Goal: Information Seeking & Learning: Learn about a topic

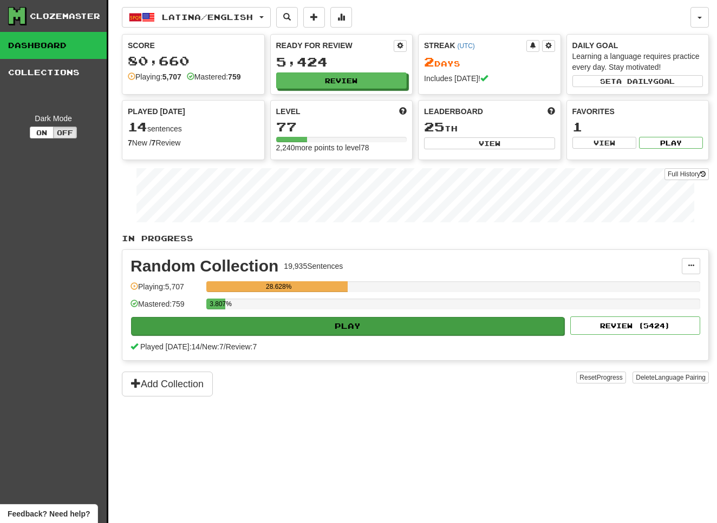
click at [343, 320] on button "Play" at bounding box center [347, 326] width 433 height 18
select select "**"
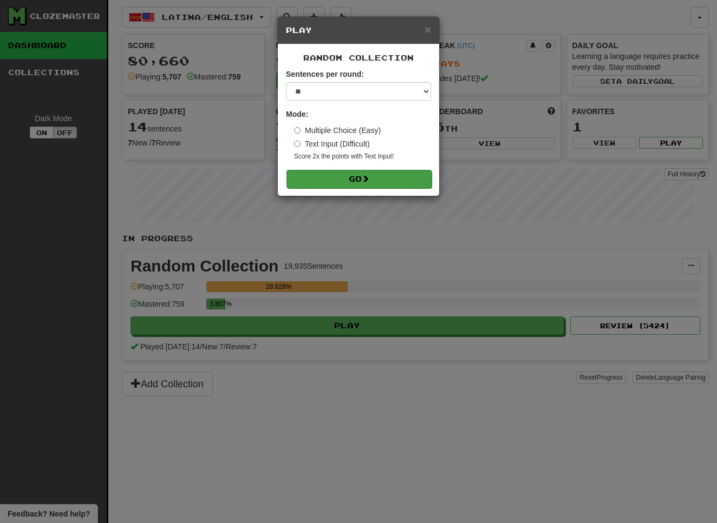
click at [365, 181] on span at bounding box center [366, 179] width 8 height 8
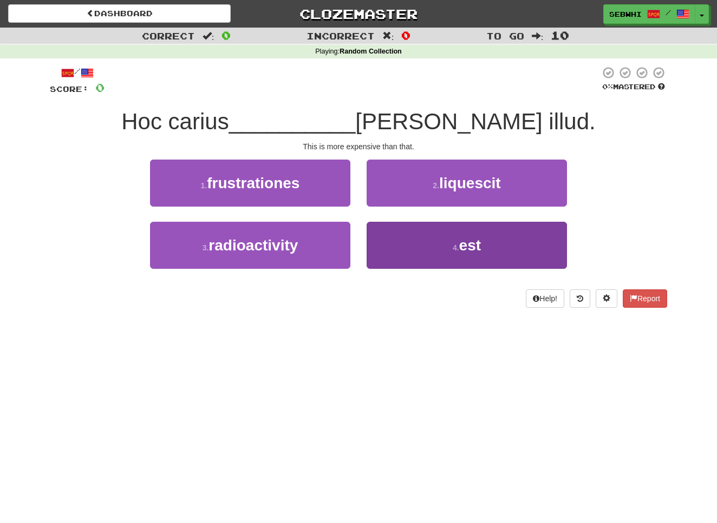
click at [474, 244] on span "est" at bounding box center [470, 245] width 22 height 17
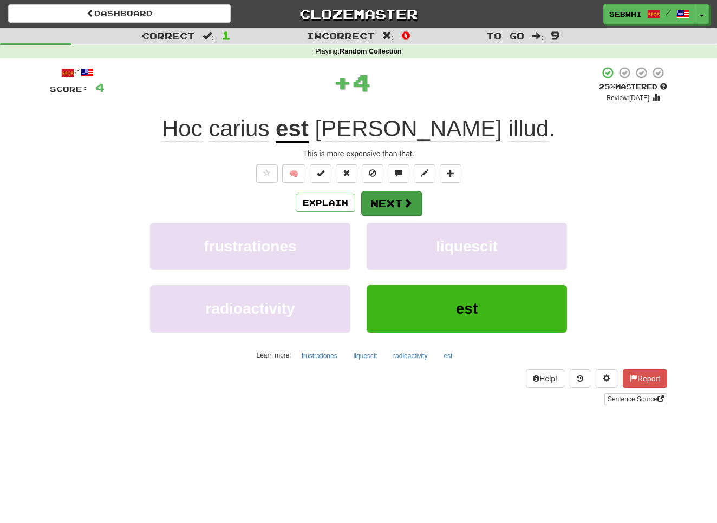
click at [391, 209] on button "Next" at bounding box center [391, 203] width 61 height 25
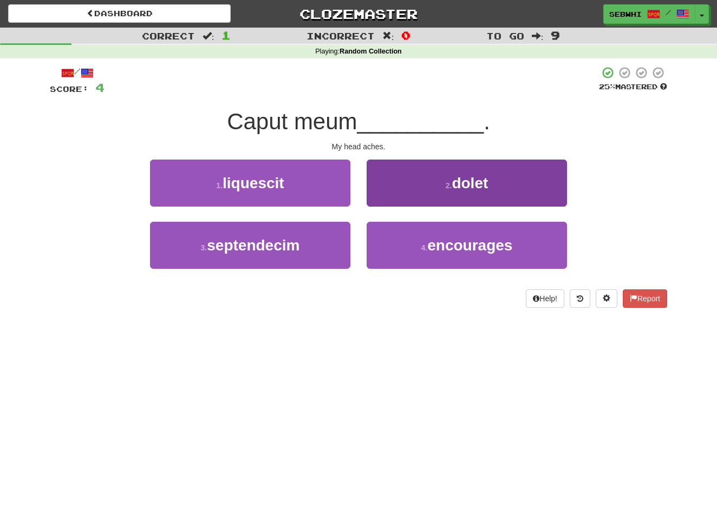
click at [473, 182] on span "dolet" at bounding box center [469, 183] width 36 height 17
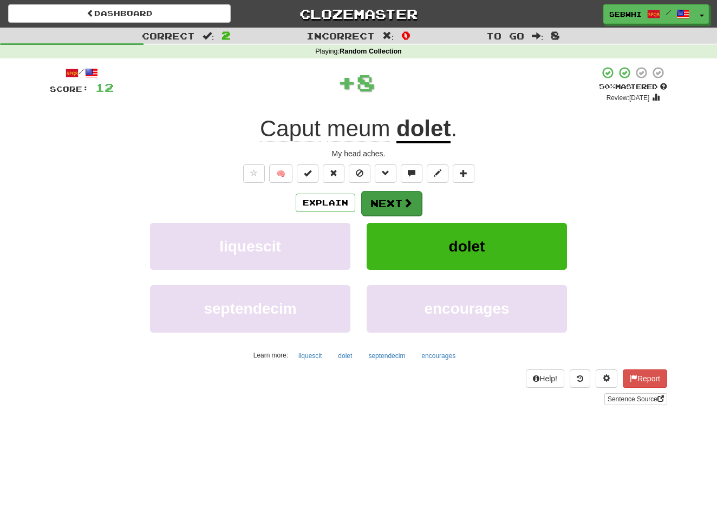
click at [404, 201] on span at bounding box center [408, 203] width 10 height 10
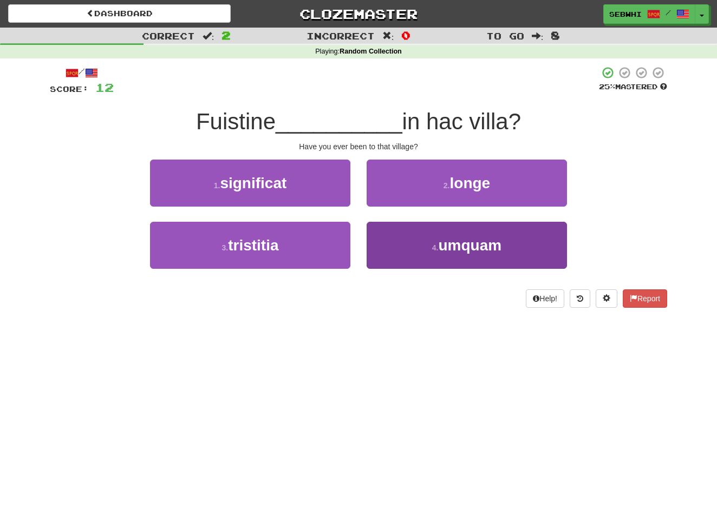
click at [472, 246] on span "umquam" at bounding box center [469, 245] width 63 height 17
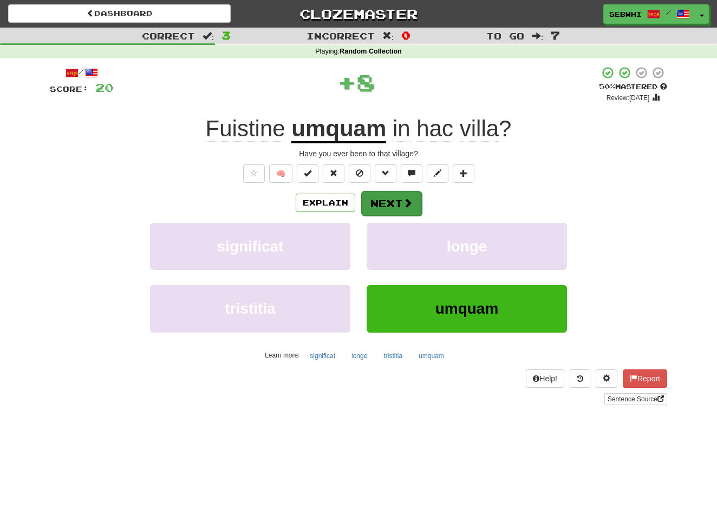
click at [401, 202] on button "Next" at bounding box center [391, 203] width 61 height 25
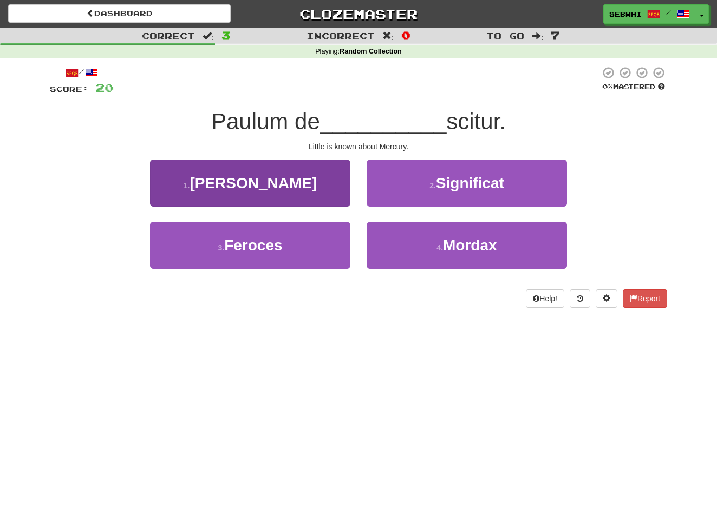
click at [251, 185] on span "[PERSON_NAME]" at bounding box center [252, 183] width 127 height 17
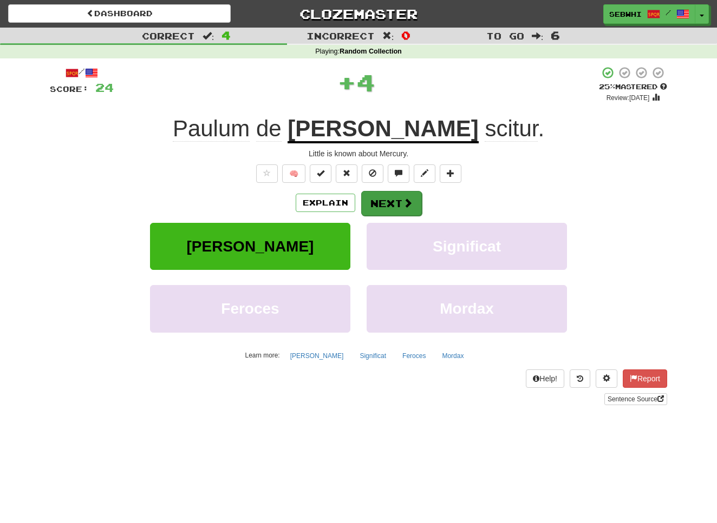
click at [403, 200] on span at bounding box center [408, 203] width 10 height 10
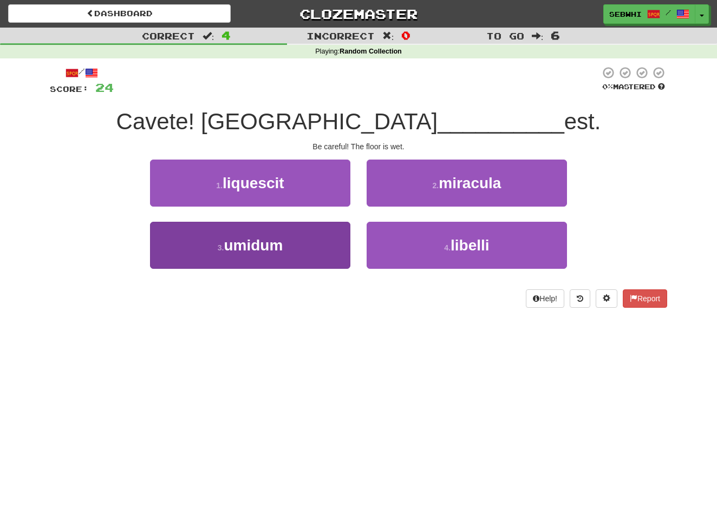
click at [258, 246] on span "umidum" at bounding box center [253, 245] width 59 height 17
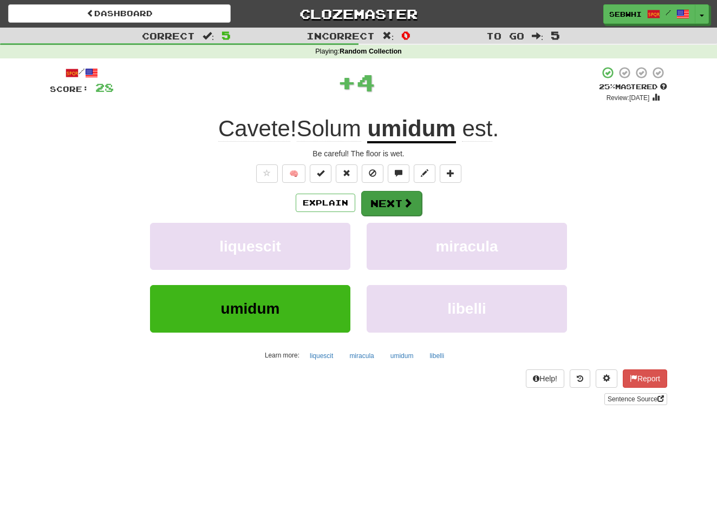
click at [405, 203] on span at bounding box center [408, 203] width 10 height 10
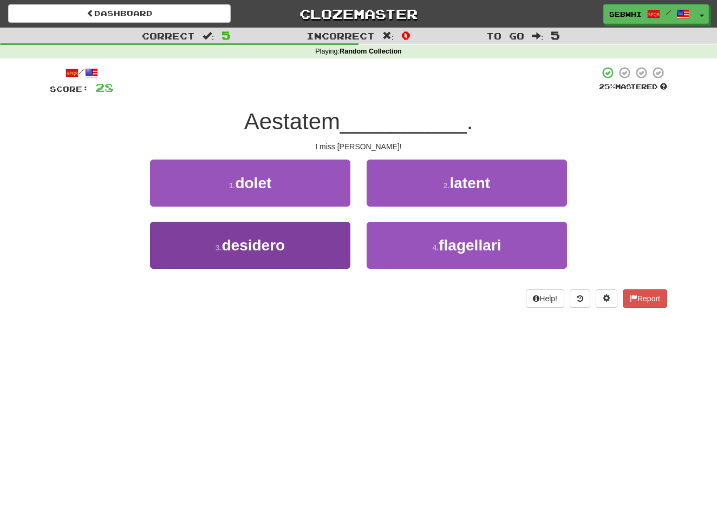
click at [261, 245] on span "desidero" at bounding box center [252, 245] width 63 height 17
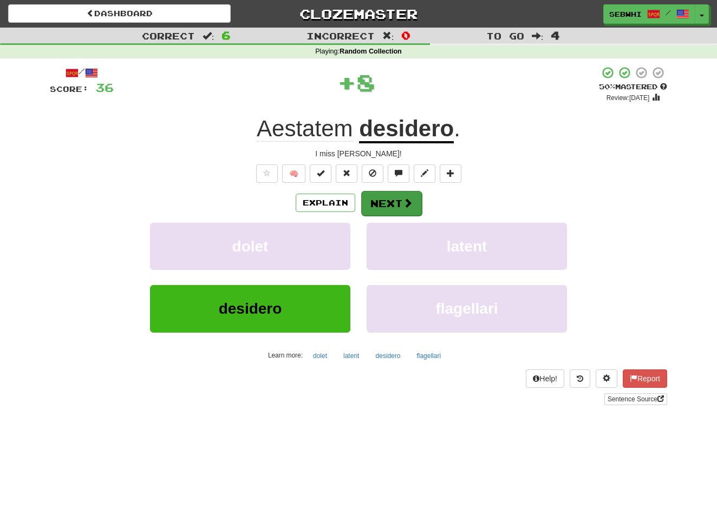
click at [390, 205] on button "Next" at bounding box center [391, 203] width 61 height 25
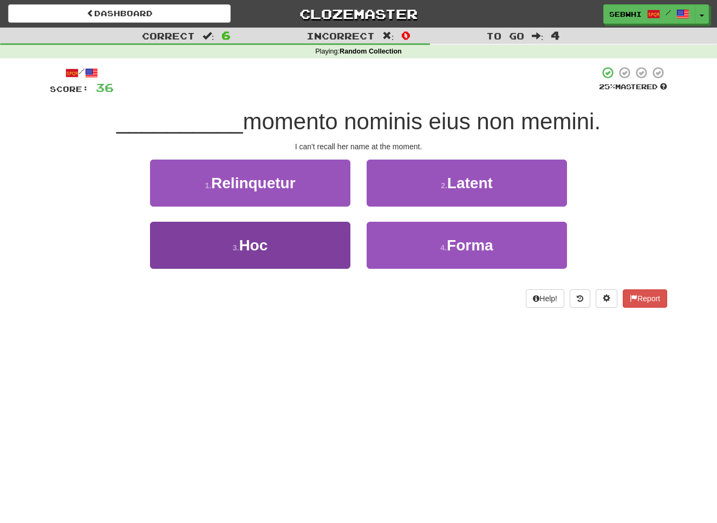
click at [253, 248] on span "Hoc" at bounding box center [253, 245] width 29 height 17
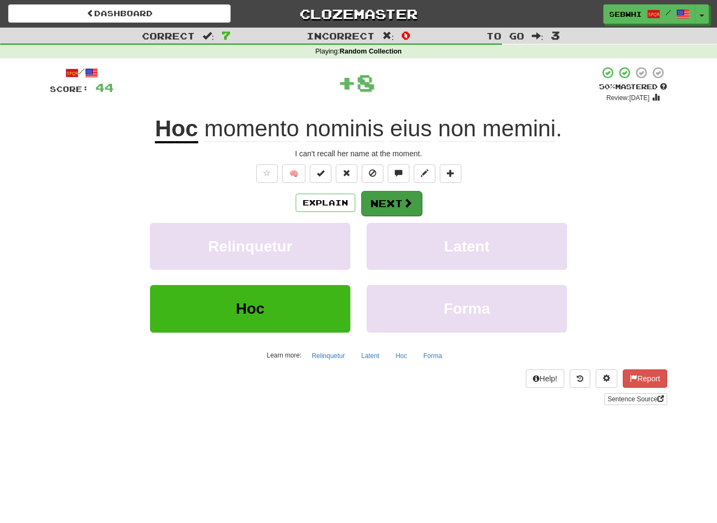
click at [398, 196] on button "Next" at bounding box center [391, 203] width 61 height 25
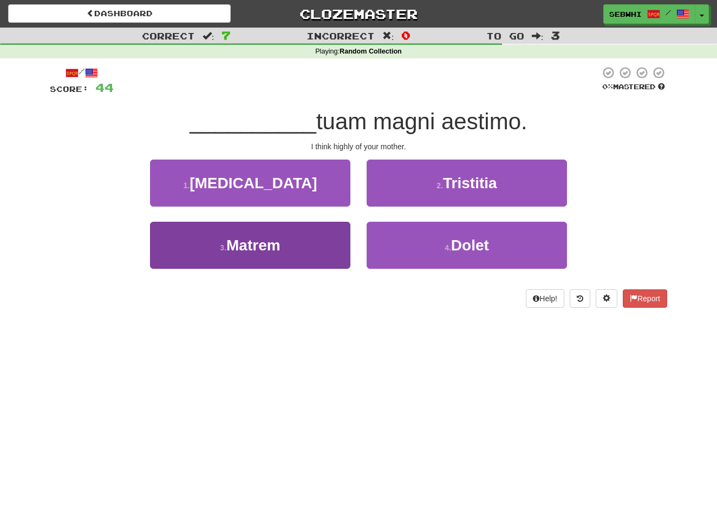
click at [263, 245] on span "Matrem" at bounding box center [253, 245] width 54 height 17
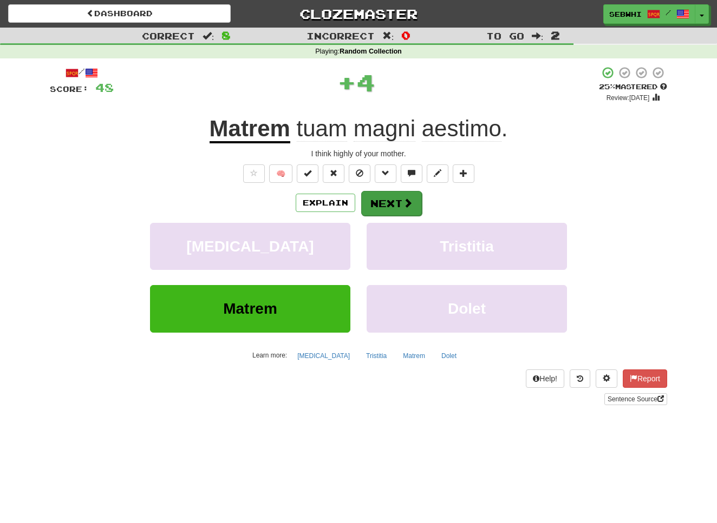
click at [398, 199] on button "Next" at bounding box center [391, 203] width 61 height 25
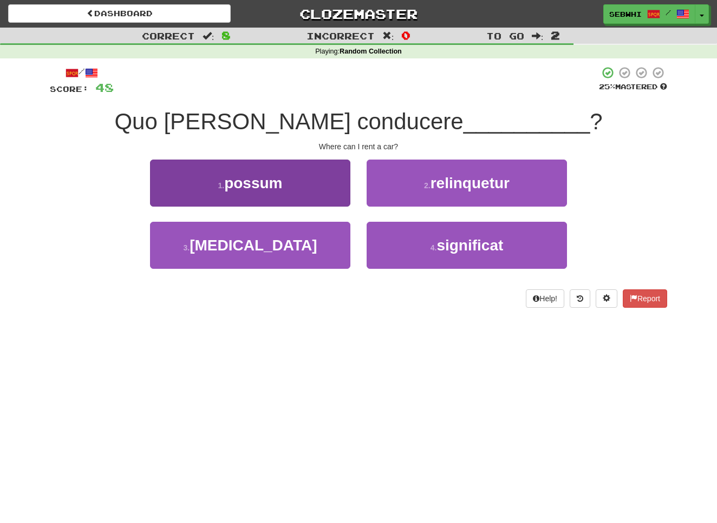
click at [260, 181] on span "possum" at bounding box center [253, 183] width 58 height 17
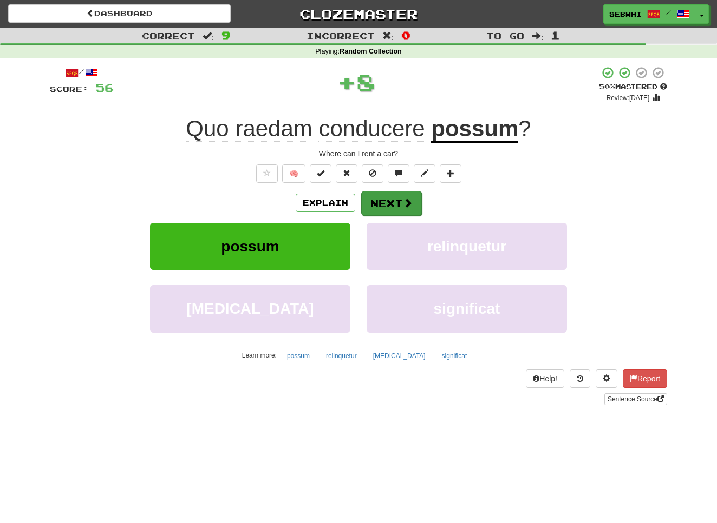
click at [403, 198] on span at bounding box center [408, 203] width 10 height 10
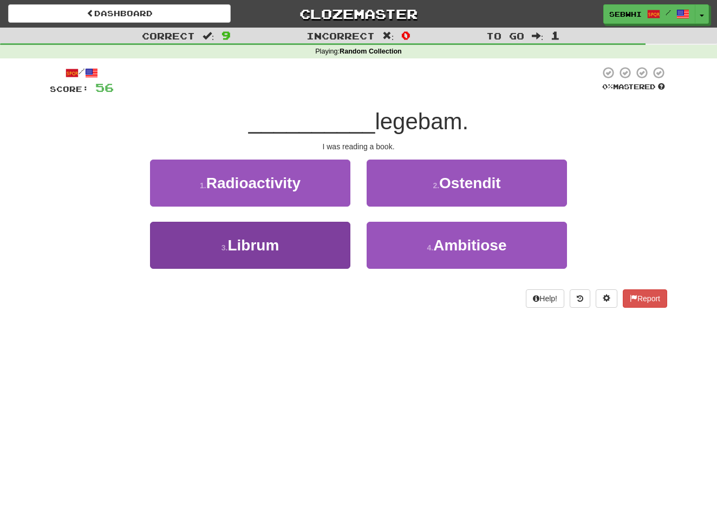
click at [271, 248] on span "Librum" at bounding box center [252, 245] width 51 height 17
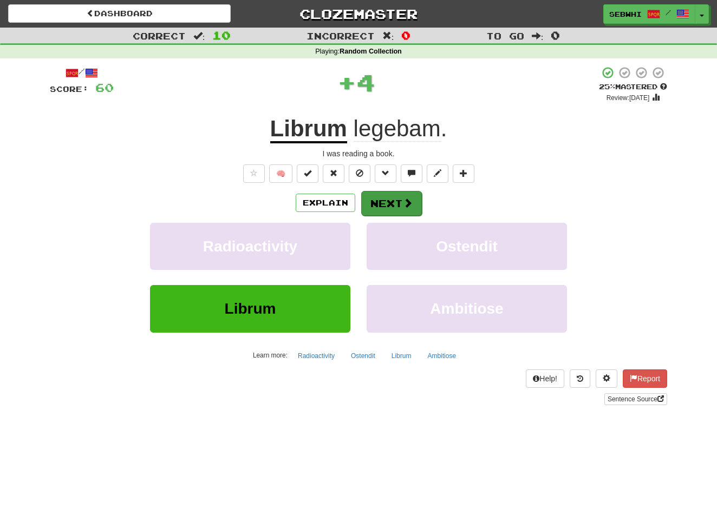
click at [403, 204] on span at bounding box center [408, 203] width 10 height 10
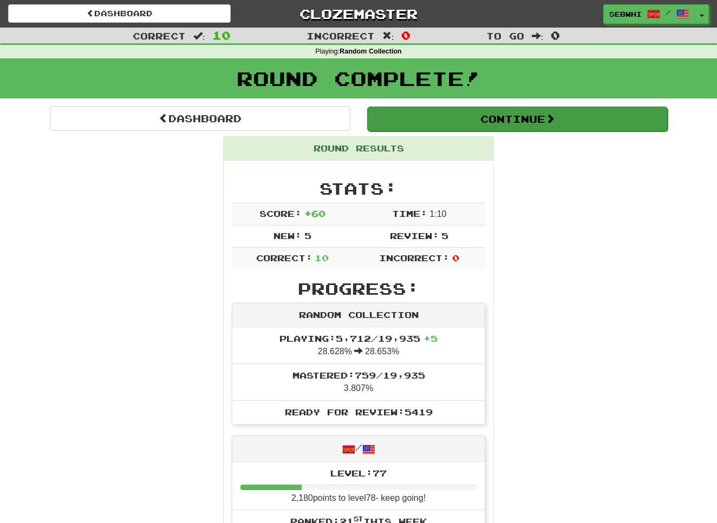
click at [539, 113] on button "Continue" at bounding box center [517, 119] width 300 height 25
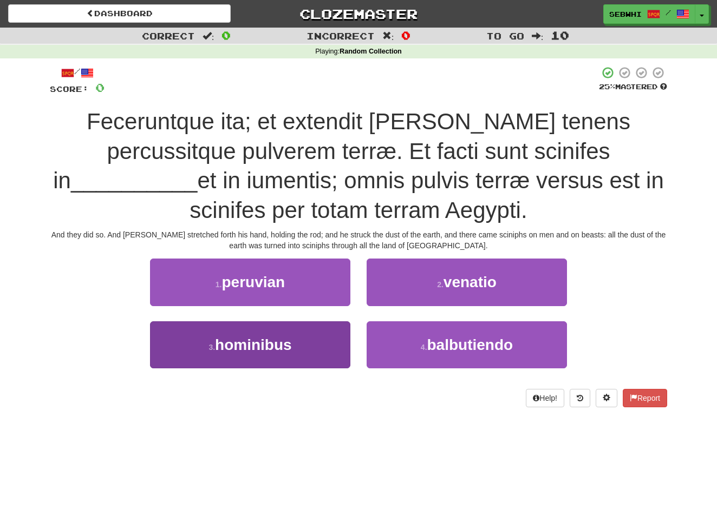
click at [256, 343] on span "hominibus" at bounding box center [253, 345] width 77 height 17
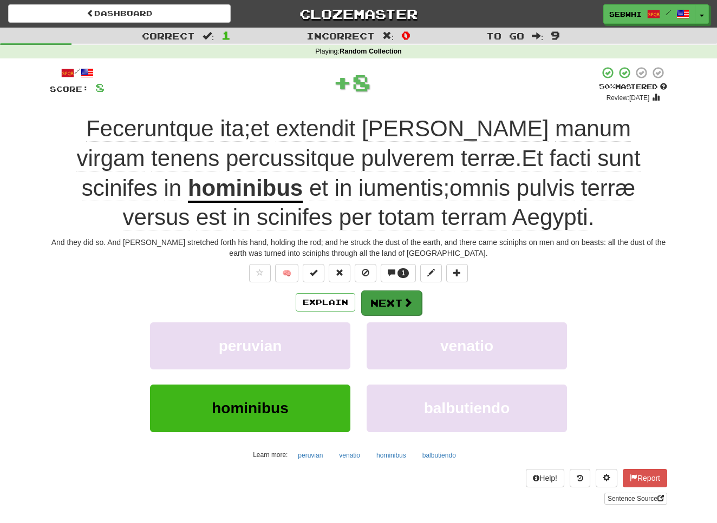
click at [391, 300] on button "Next" at bounding box center [391, 303] width 61 height 25
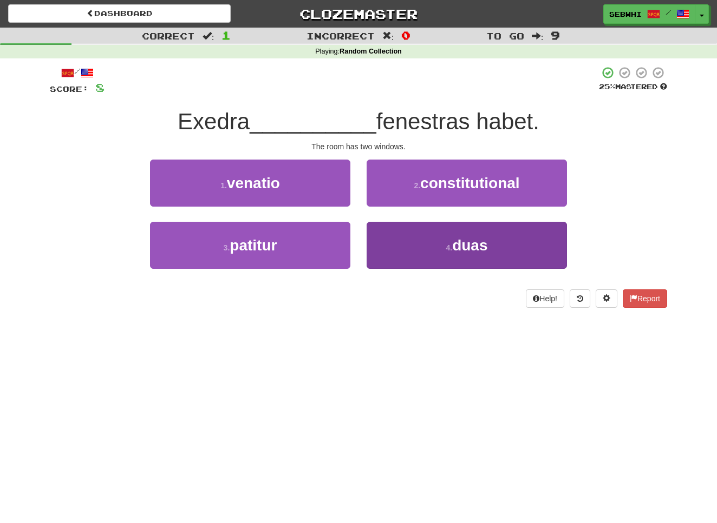
click at [469, 245] on span "duas" at bounding box center [469, 245] width 35 height 17
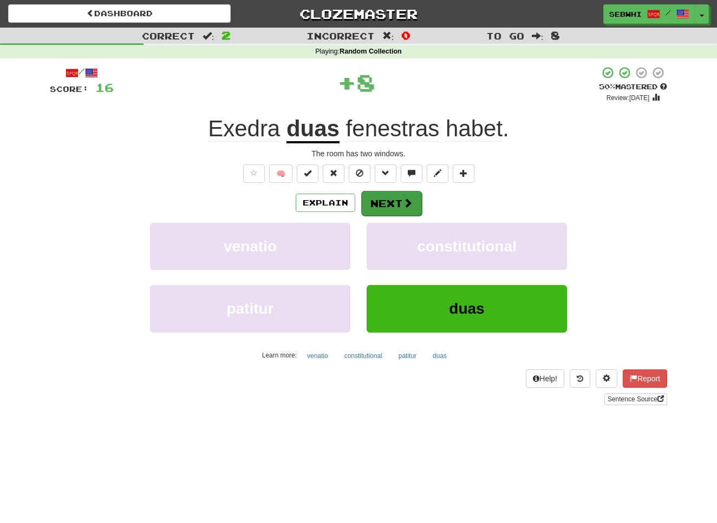
click at [386, 195] on button "Next" at bounding box center [391, 203] width 61 height 25
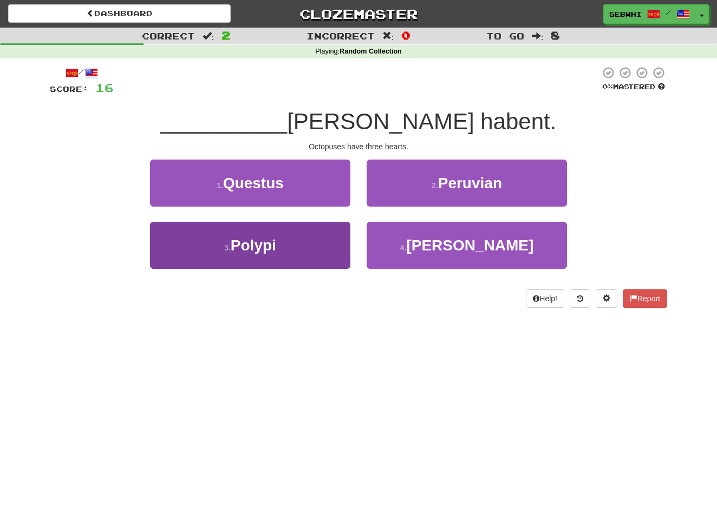
click at [263, 249] on span "Polypi" at bounding box center [253, 245] width 45 height 17
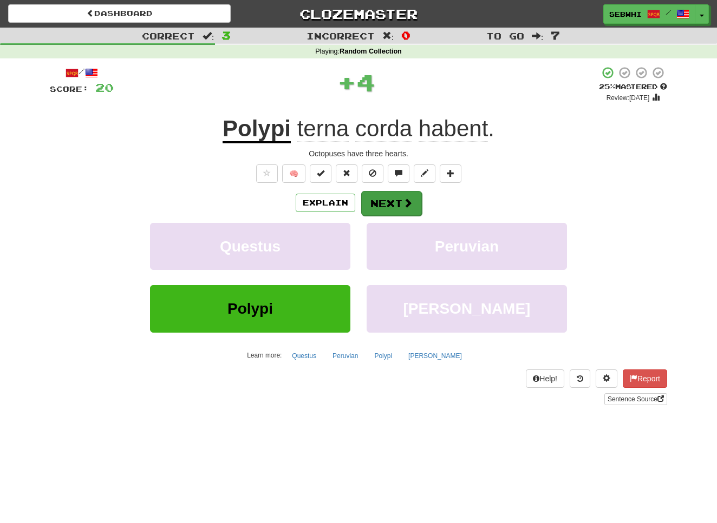
click at [403, 201] on span at bounding box center [408, 203] width 10 height 10
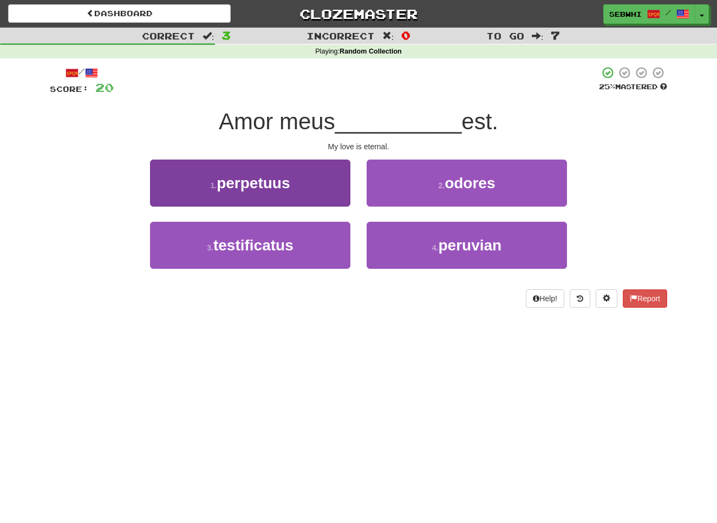
click at [264, 183] on span "perpetuus" at bounding box center [253, 183] width 73 height 17
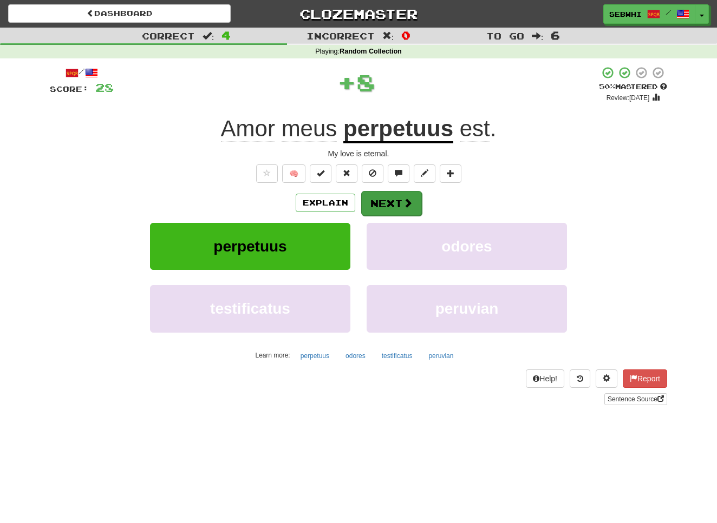
click at [405, 202] on span at bounding box center [408, 203] width 10 height 10
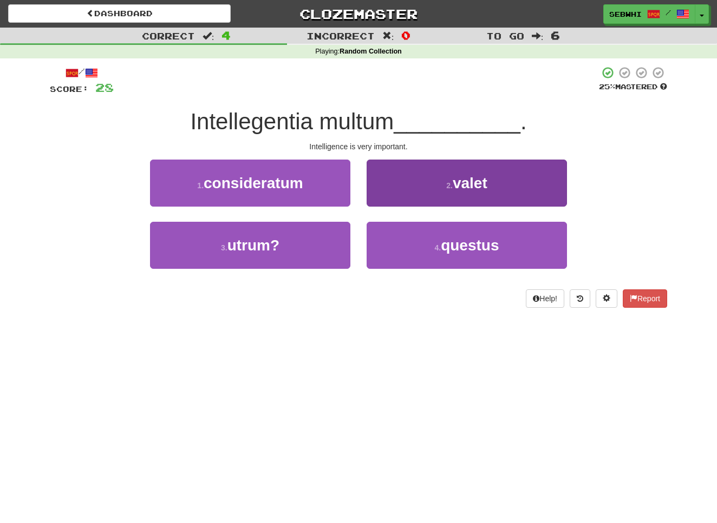
click at [471, 181] on span "valet" at bounding box center [469, 183] width 35 height 17
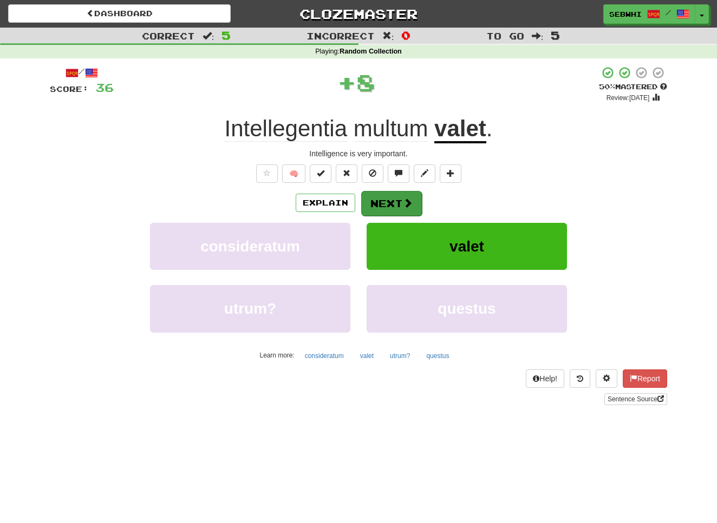
click at [384, 208] on button "Next" at bounding box center [391, 203] width 61 height 25
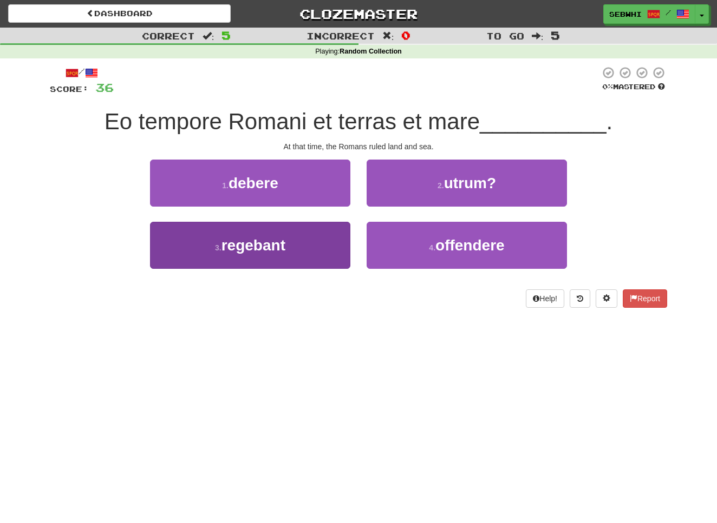
click at [260, 246] on span "regebant" at bounding box center [253, 245] width 64 height 17
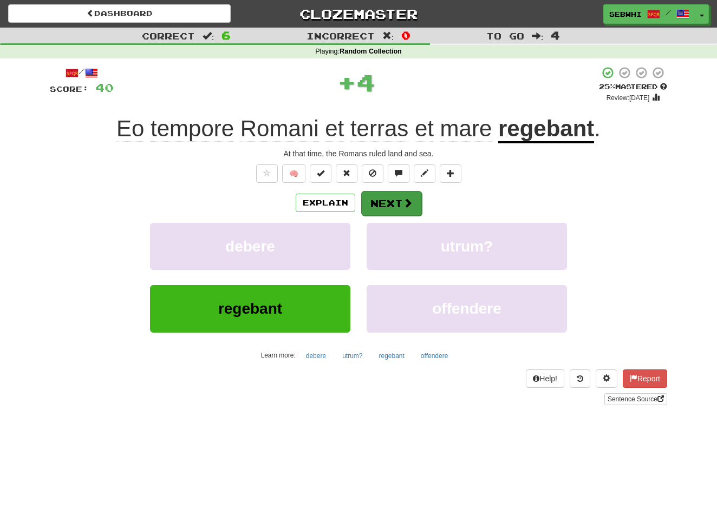
click at [404, 204] on span at bounding box center [408, 203] width 10 height 10
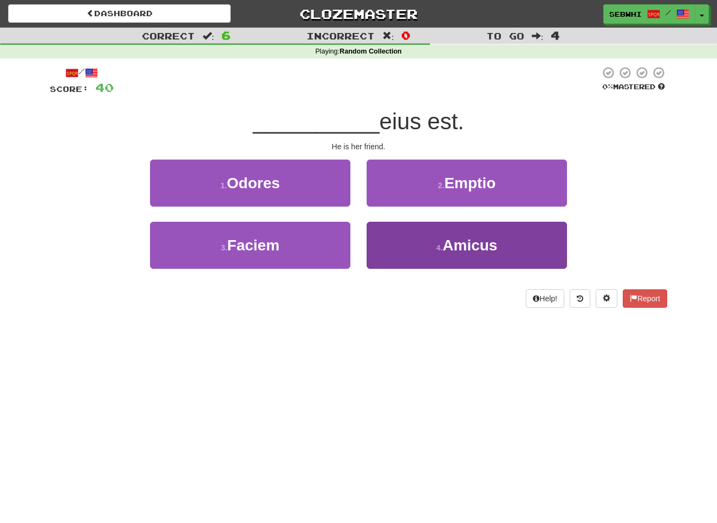
click at [474, 244] on span "Amicus" at bounding box center [469, 245] width 55 height 17
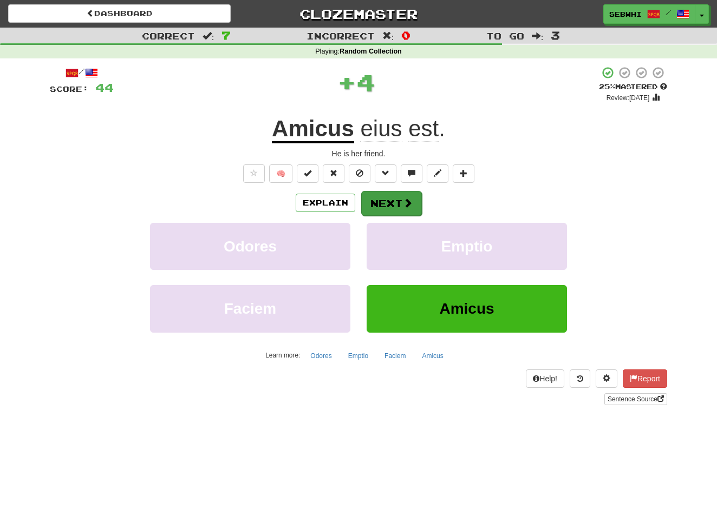
click at [393, 202] on button "Next" at bounding box center [391, 203] width 61 height 25
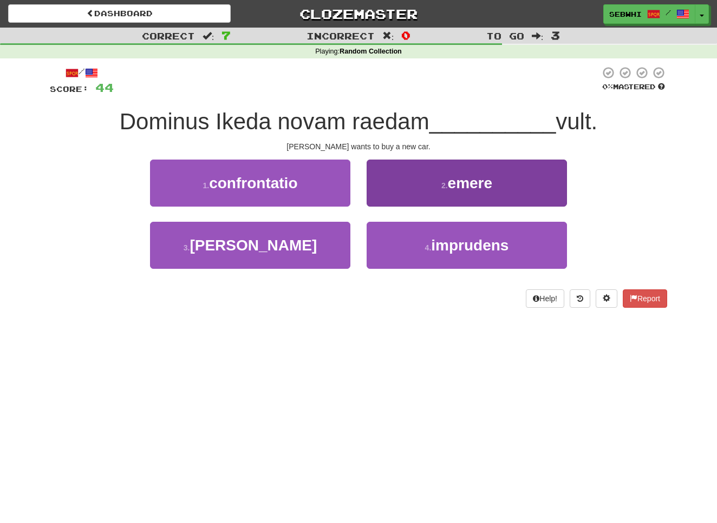
click at [469, 181] on span "emere" at bounding box center [470, 183] width 45 height 17
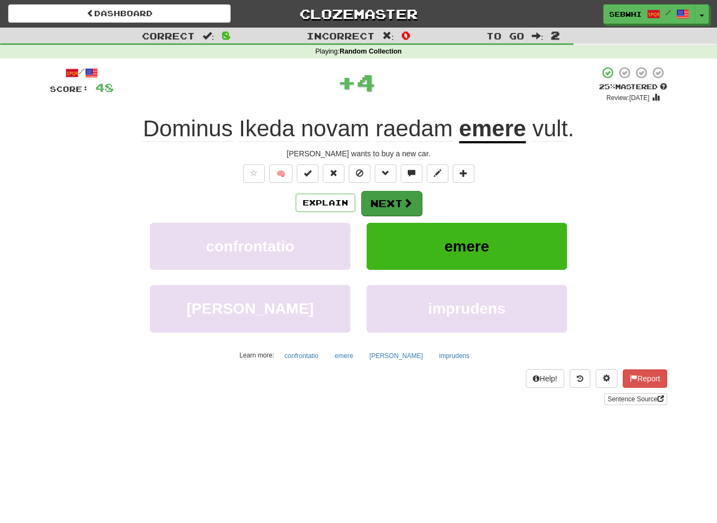
click at [408, 198] on span at bounding box center [408, 203] width 10 height 10
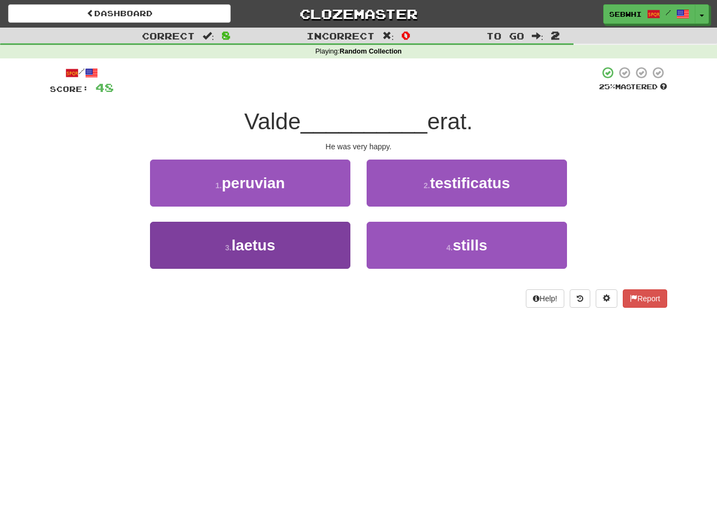
click at [263, 248] on span "laetus" at bounding box center [253, 245] width 44 height 17
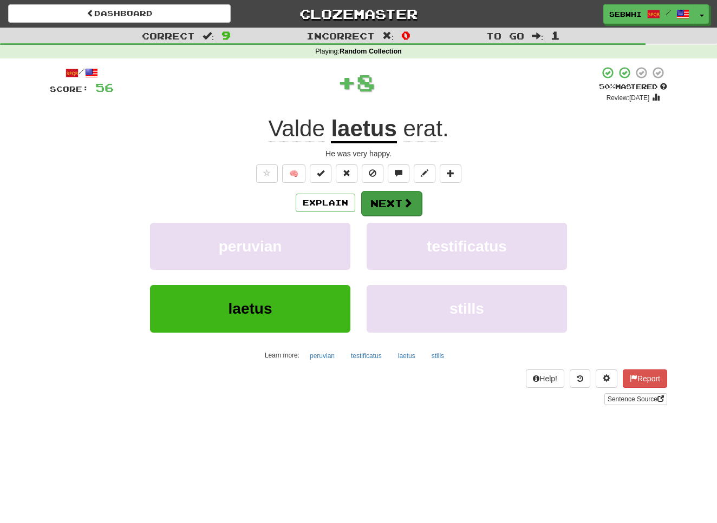
click at [403, 202] on span at bounding box center [408, 203] width 10 height 10
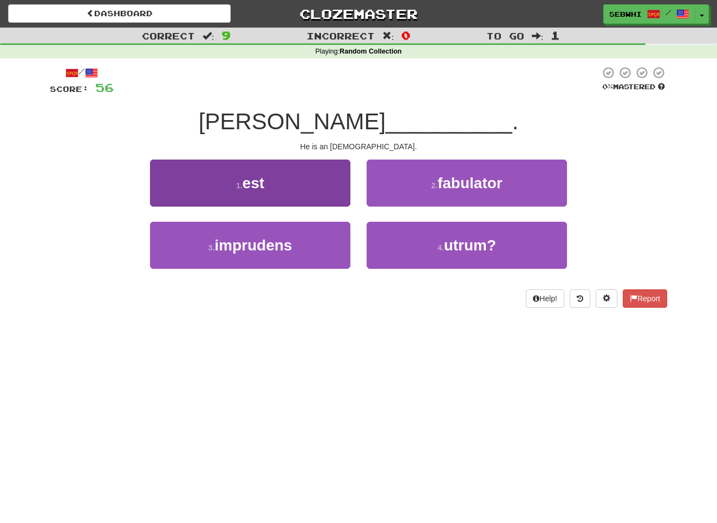
click at [254, 184] on span "est" at bounding box center [253, 183] width 22 height 17
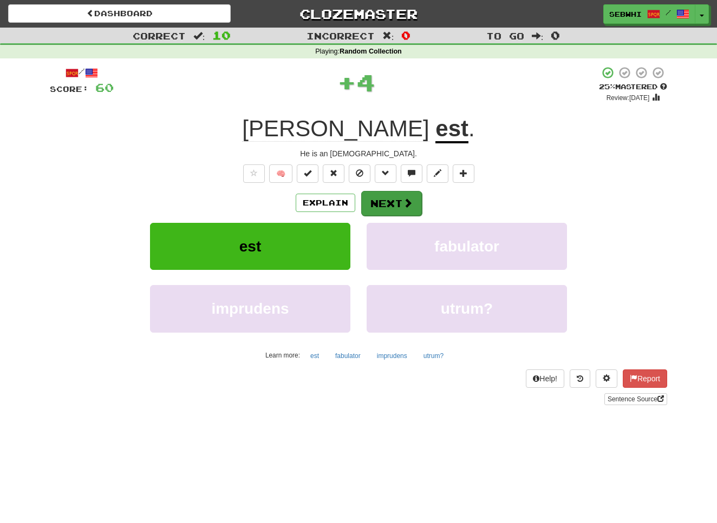
click at [395, 199] on button "Next" at bounding box center [391, 203] width 61 height 25
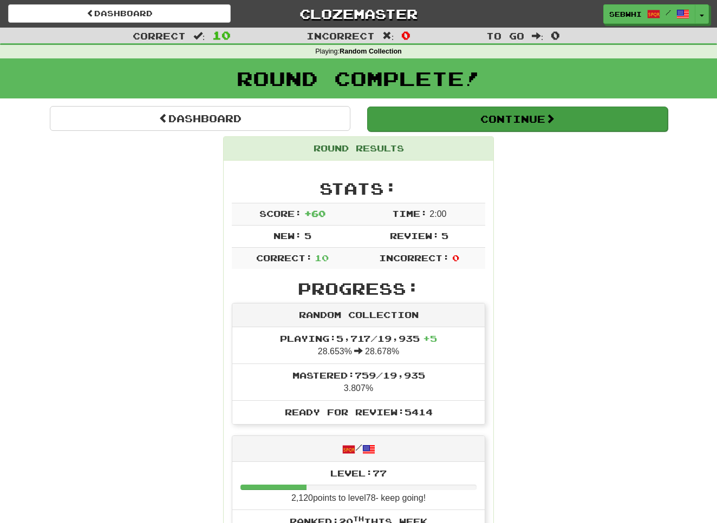
click at [541, 113] on button "Continue" at bounding box center [517, 119] width 300 height 25
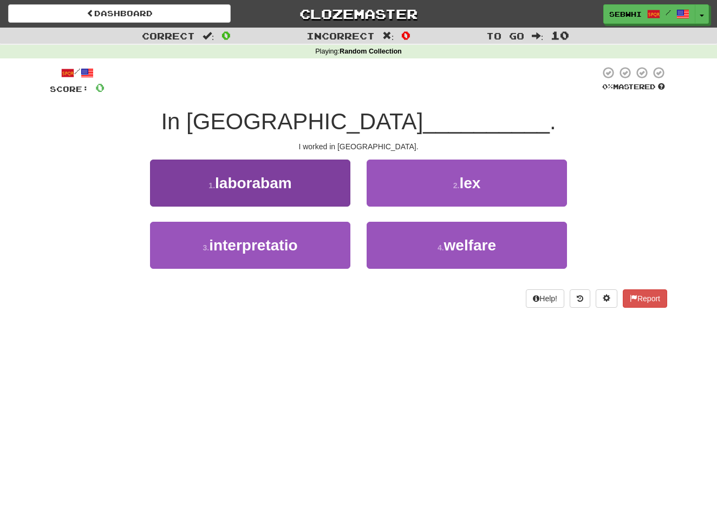
click at [287, 181] on span "laborabam" at bounding box center [253, 183] width 77 height 17
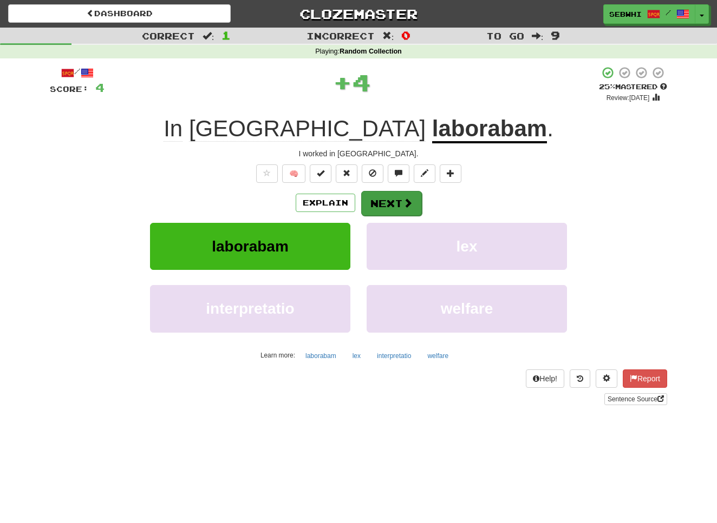
click at [384, 203] on button "Next" at bounding box center [391, 203] width 61 height 25
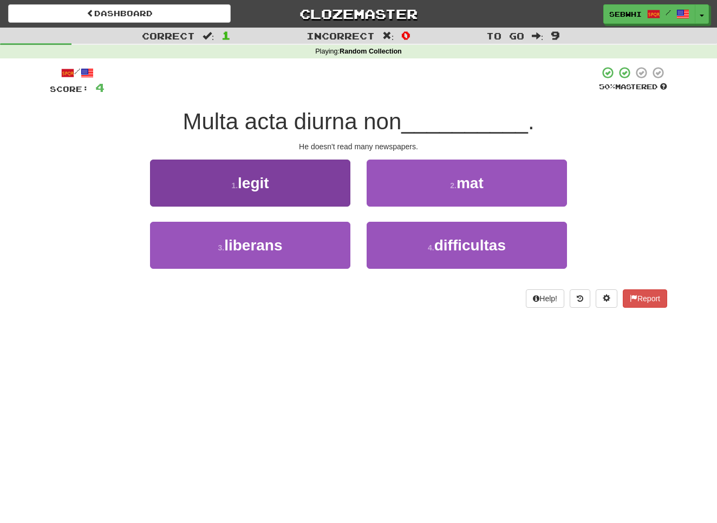
click at [258, 182] on span "legit" at bounding box center [253, 183] width 31 height 17
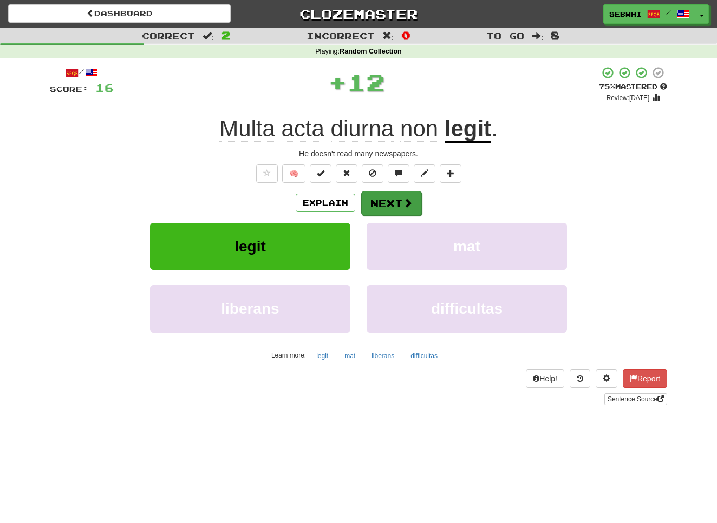
click at [387, 203] on button "Next" at bounding box center [391, 203] width 61 height 25
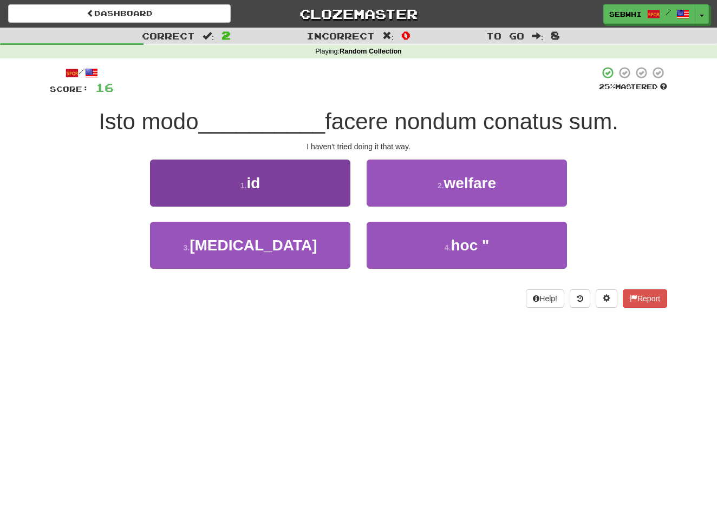
click at [254, 186] on span "id" at bounding box center [253, 183] width 14 height 17
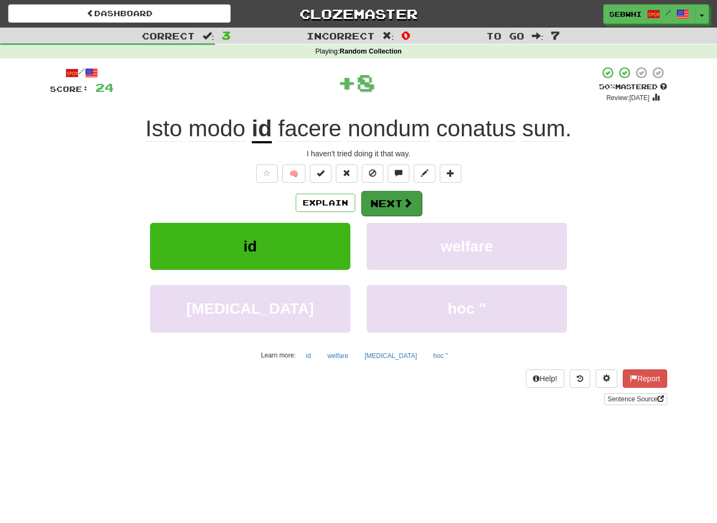
click at [386, 201] on button "Next" at bounding box center [391, 203] width 61 height 25
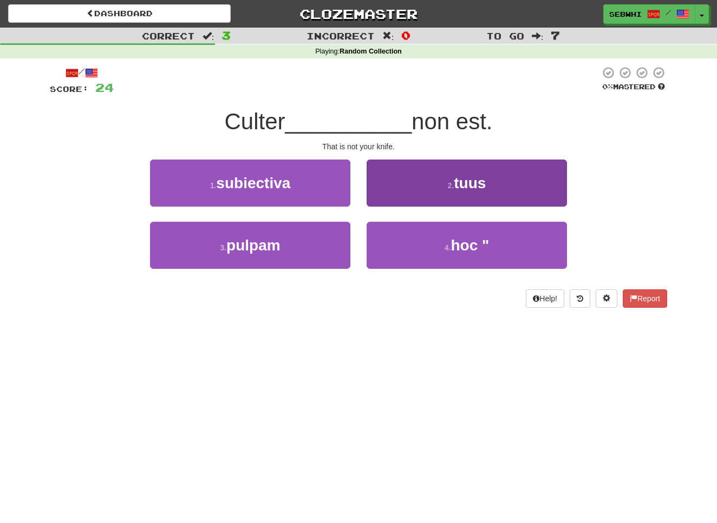
click at [477, 176] on span "tuus" at bounding box center [470, 183] width 32 height 17
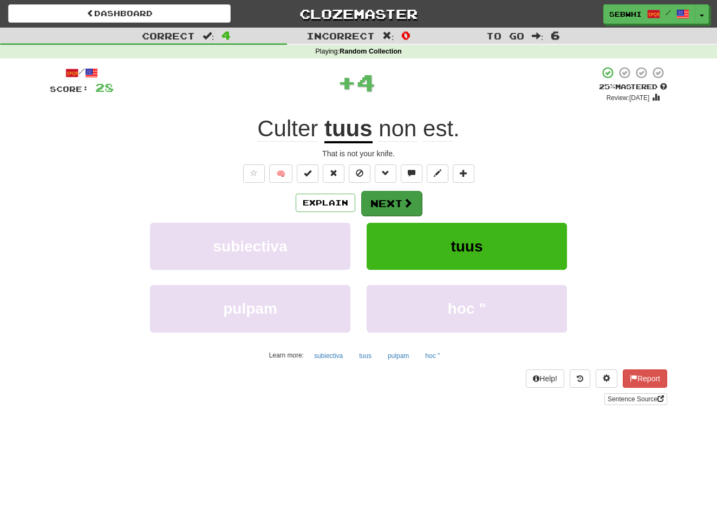
click at [403, 198] on span at bounding box center [408, 203] width 10 height 10
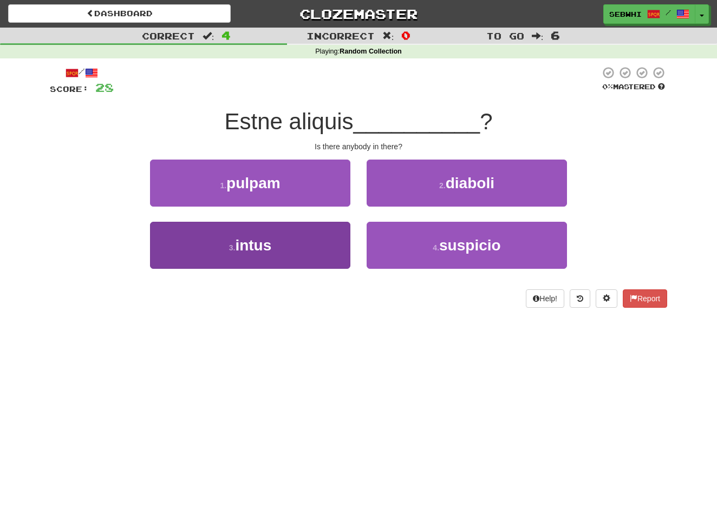
click at [257, 247] on span "intus" at bounding box center [253, 245] width 36 height 17
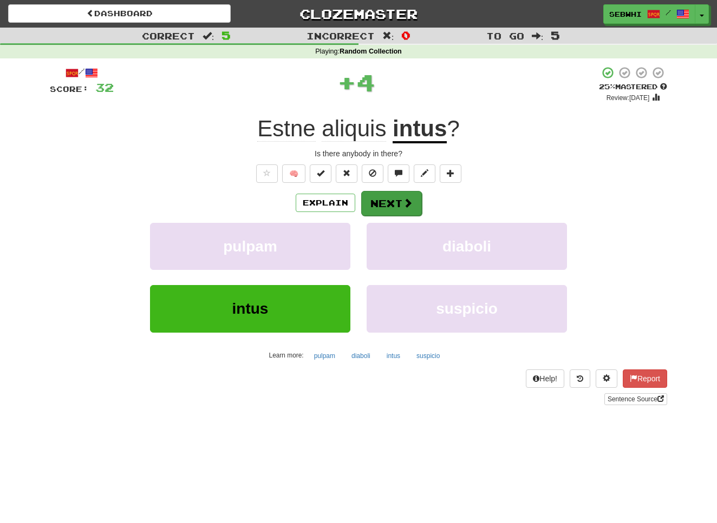
click at [383, 204] on button "Next" at bounding box center [391, 203] width 61 height 25
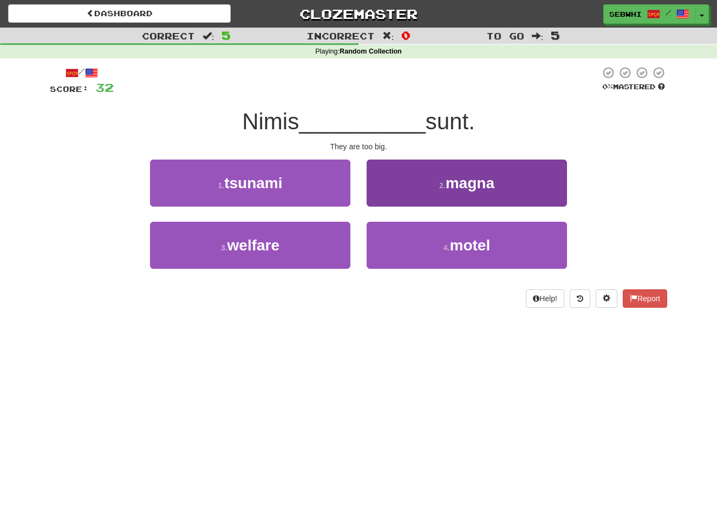
click at [466, 178] on span "magna" at bounding box center [469, 183] width 49 height 17
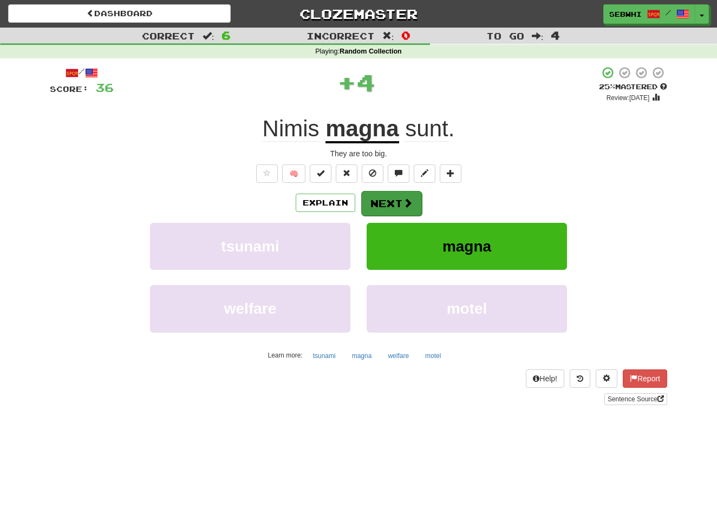
click at [397, 198] on button "Next" at bounding box center [391, 203] width 61 height 25
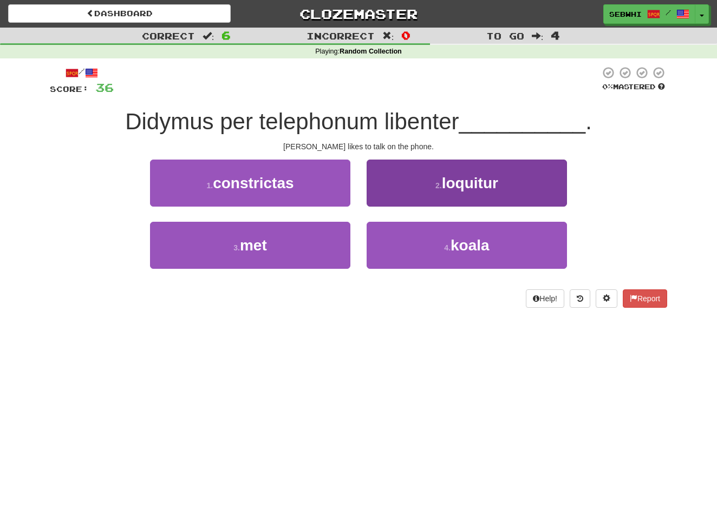
click at [481, 180] on span "loquitur" at bounding box center [470, 183] width 56 height 17
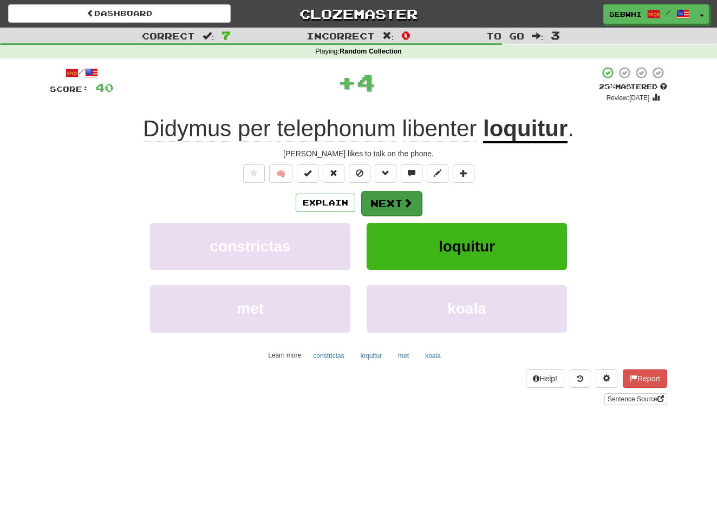
click at [387, 202] on button "Next" at bounding box center [391, 203] width 61 height 25
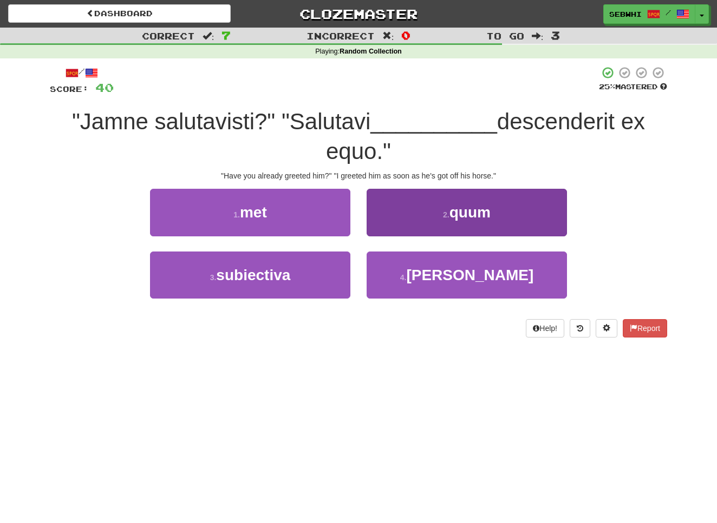
click at [461, 211] on span "quum" at bounding box center [469, 212] width 41 height 17
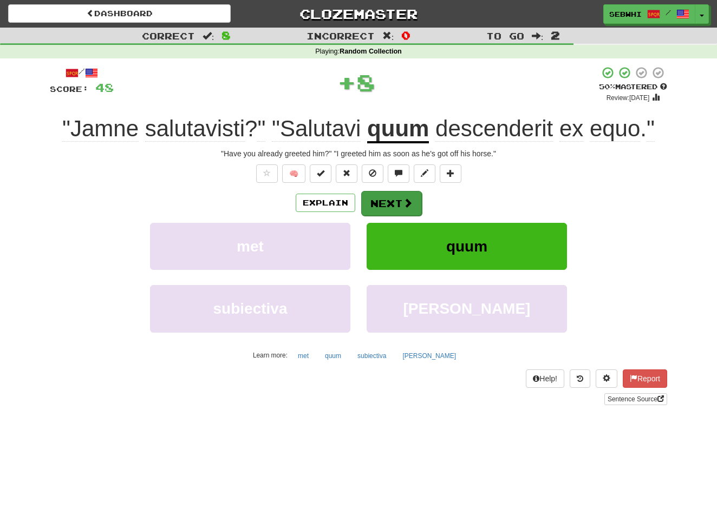
click at [394, 201] on button "Next" at bounding box center [391, 203] width 61 height 25
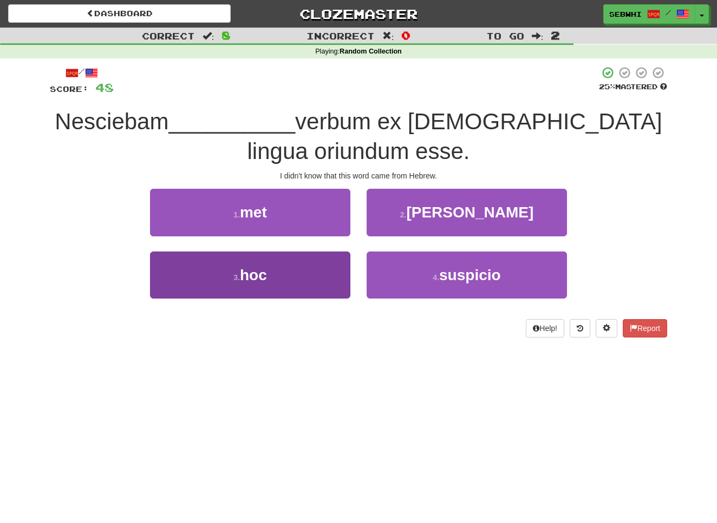
click at [260, 276] on span "hoc" at bounding box center [253, 275] width 27 height 17
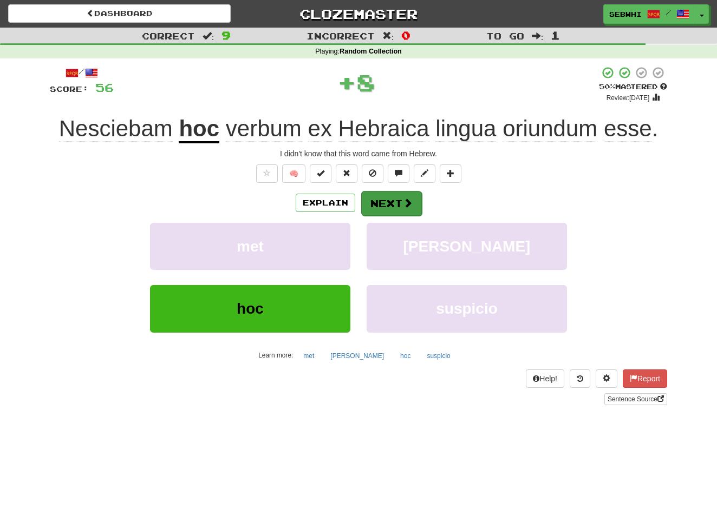
click at [392, 205] on button "Next" at bounding box center [391, 203] width 61 height 25
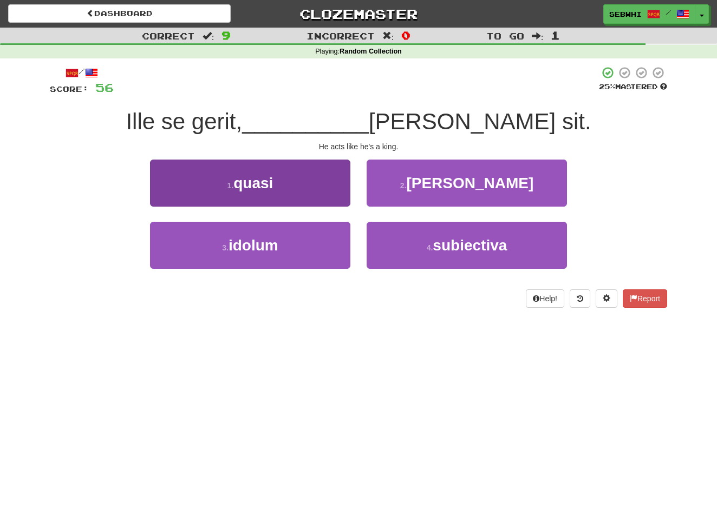
click at [258, 180] on span "quasi" at bounding box center [253, 183] width 40 height 17
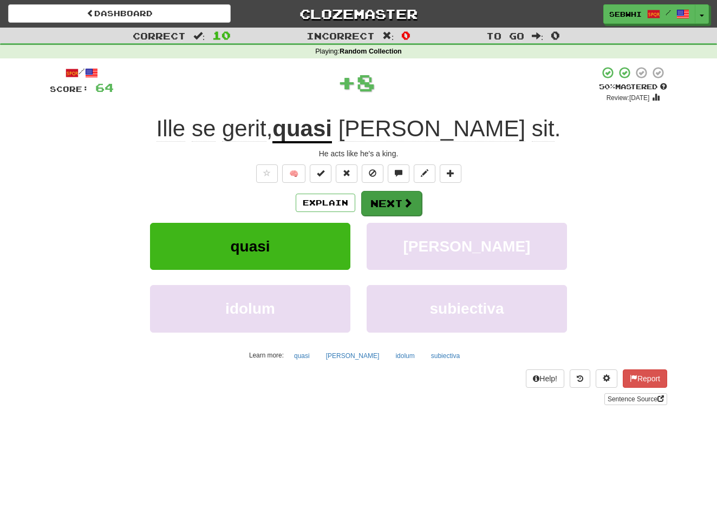
click at [390, 206] on button "Next" at bounding box center [391, 203] width 61 height 25
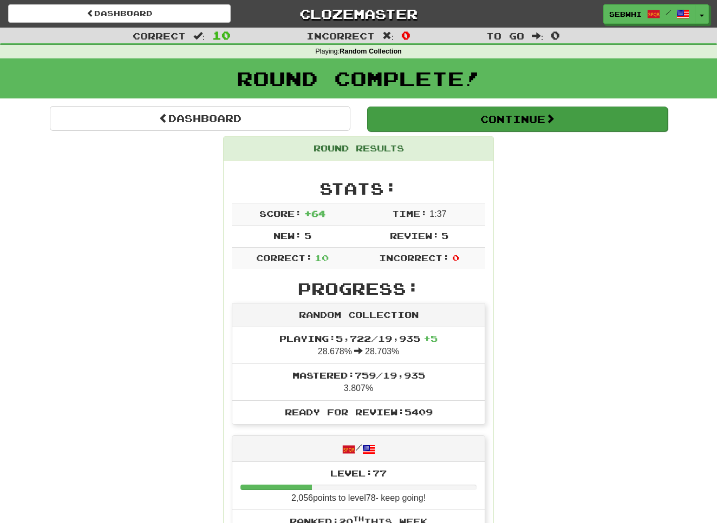
click at [550, 120] on span at bounding box center [550, 119] width 10 height 10
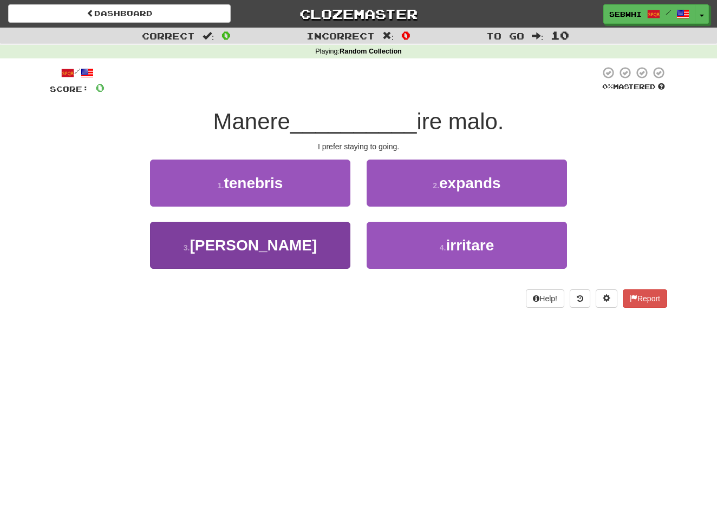
click at [250, 245] on span "[PERSON_NAME]" at bounding box center [252, 245] width 127 height 17
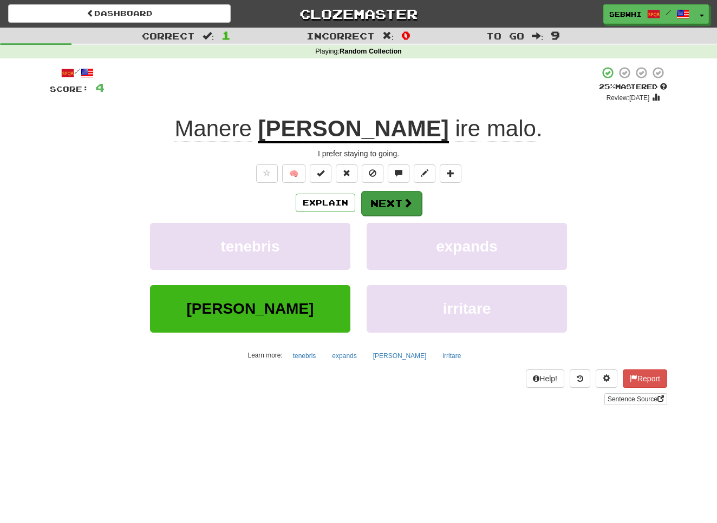
click at [386, 201] on button "Next" at bounding box center [391, 203] width 61 height 25
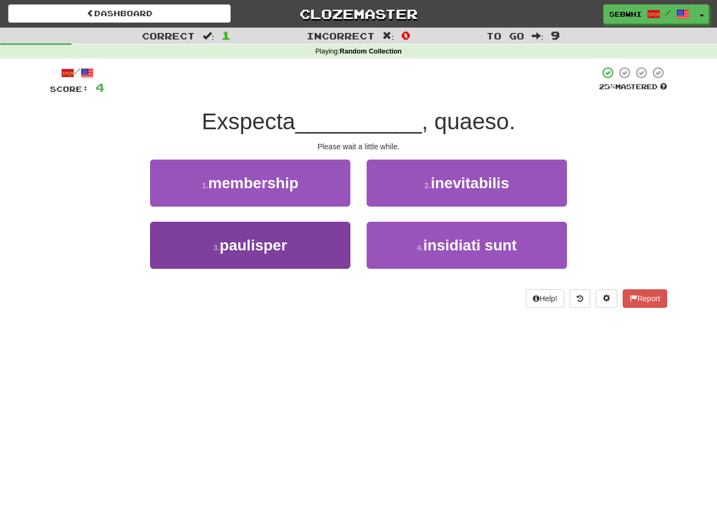
click at [258, 240] on span "paulisper" at bounding box center [253, 245] width 67 height 17
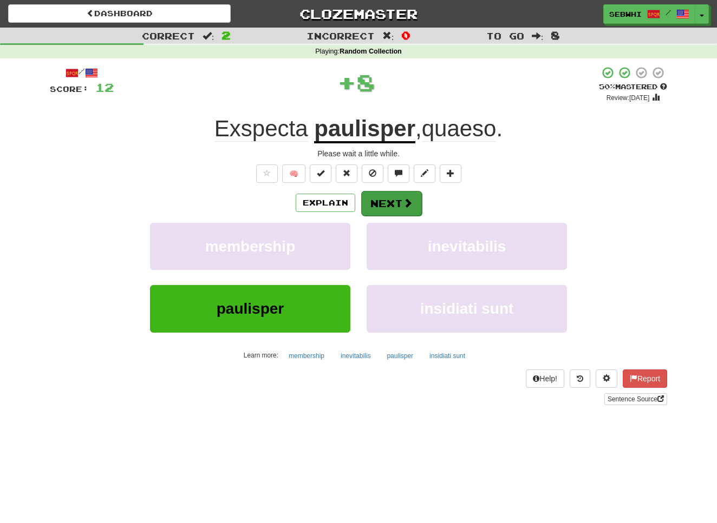
click at [399, 205] on button "Next" at bounding box center [391, 203] width 61 height 25
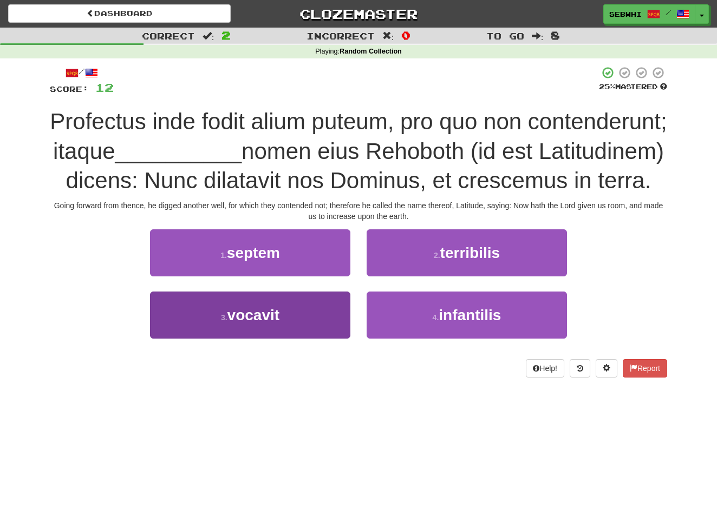
click at [264, 324] on span "vocavit" at bounding box center [253, 315] width 53 height 17
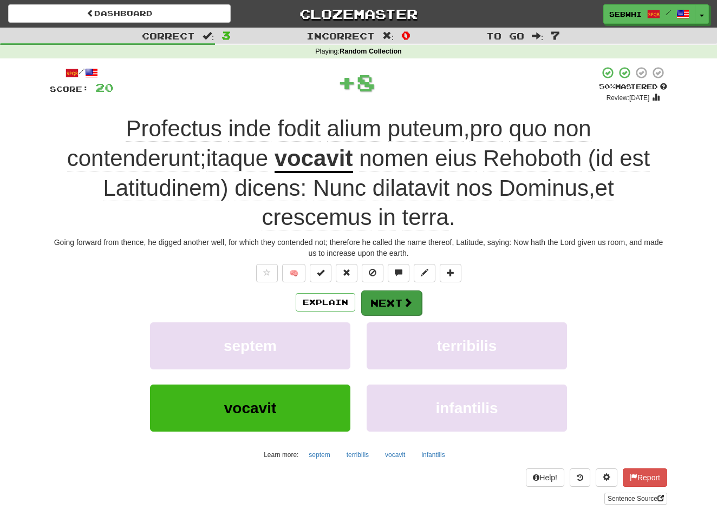
click at [393, 300] on button "Next" at bounding box center [391, 303] width 61 height 25
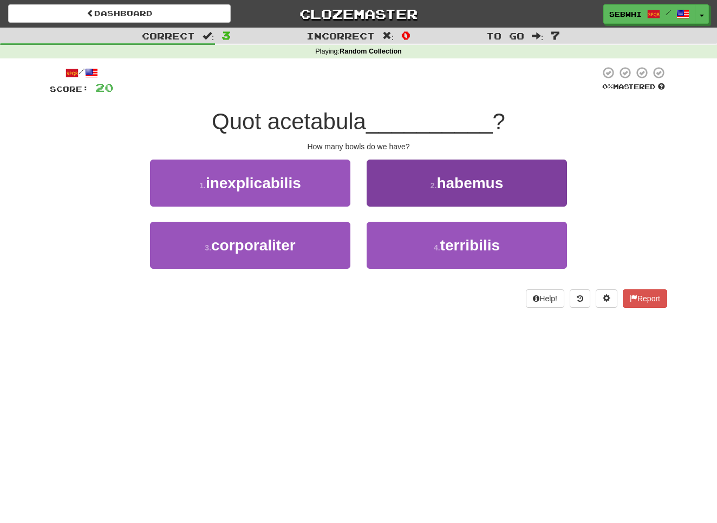
click at [476, 183] on span "habemus" at bounding box center [469, 183] width 67 height 17
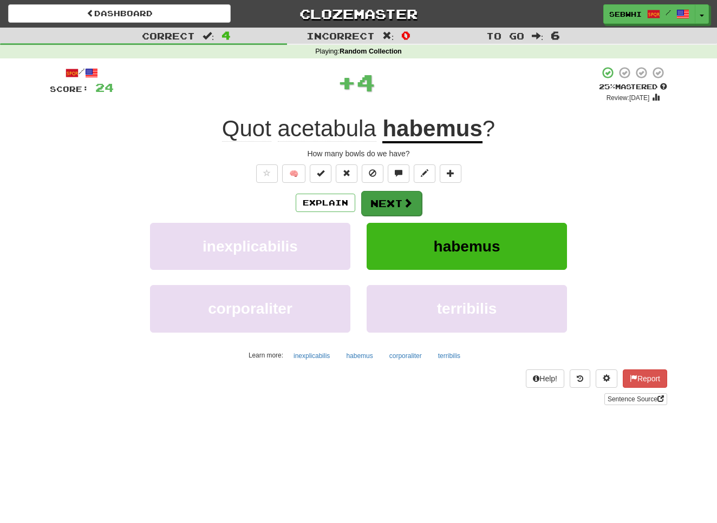
click at [395, 196] on button "Next" at bounding box center [391, 203] width 61 height 25
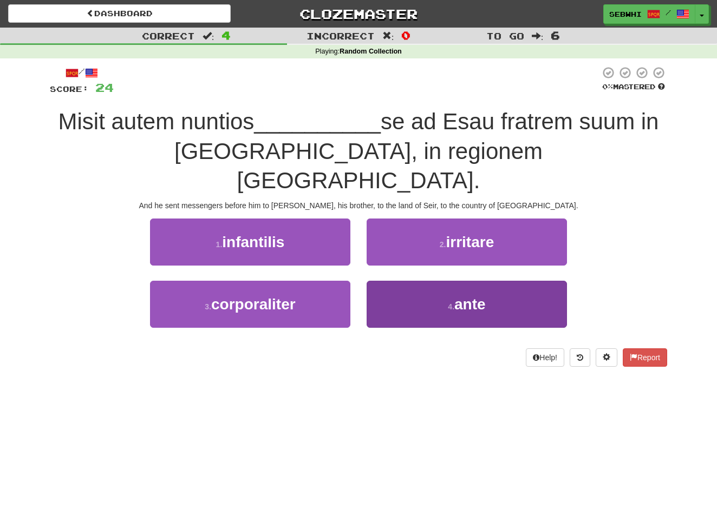
click at [470, 296] on span "ante" at bounding box center [469, 304] width 31 height 17
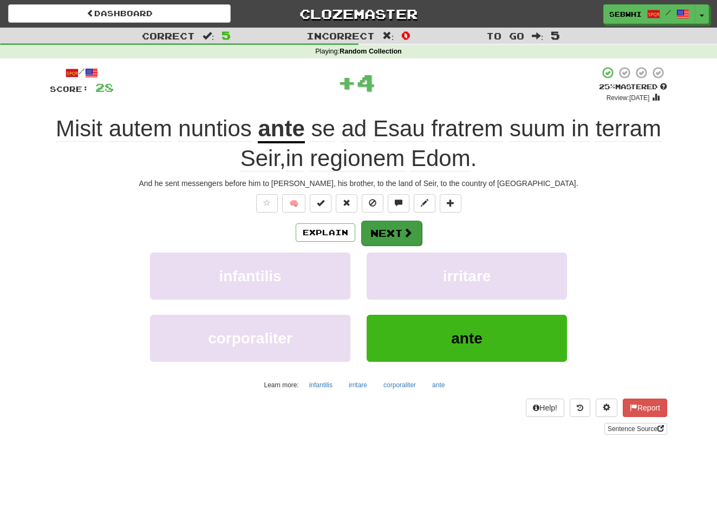
click at [389, 231] on button "Next" at bounding box center [391, 233] width 61 height 25
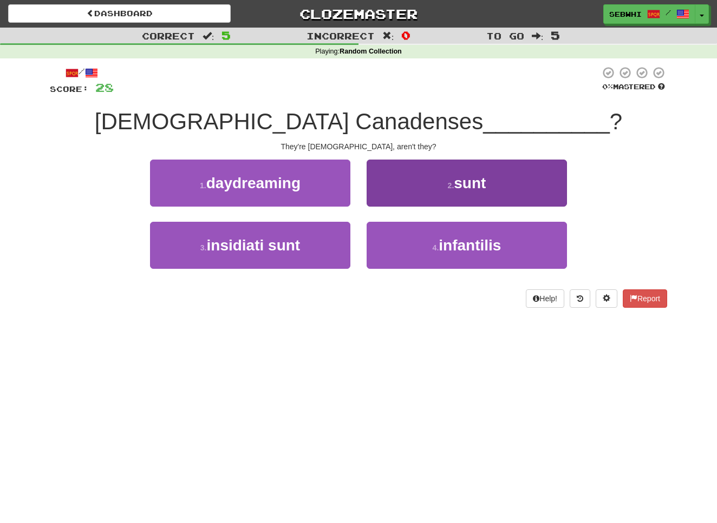
click at [466, 183] on span "sunt" at bounding box center [470, 183] width 32 height 17
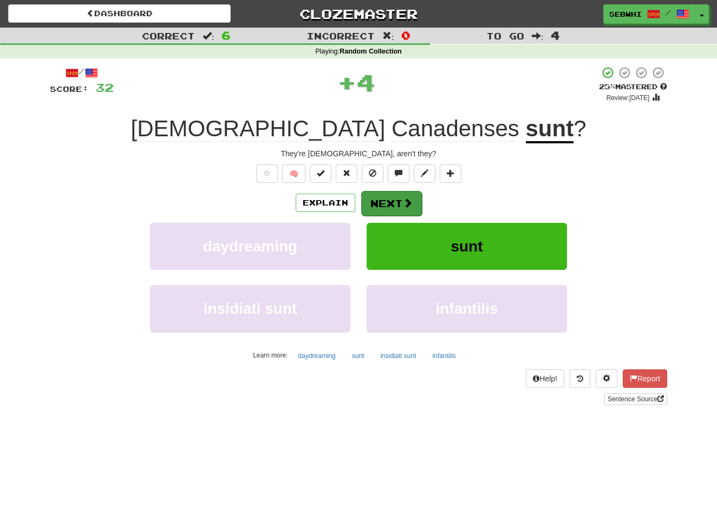
click at [403, 206] on span at bounding box center [408, 203] width 10 height 10
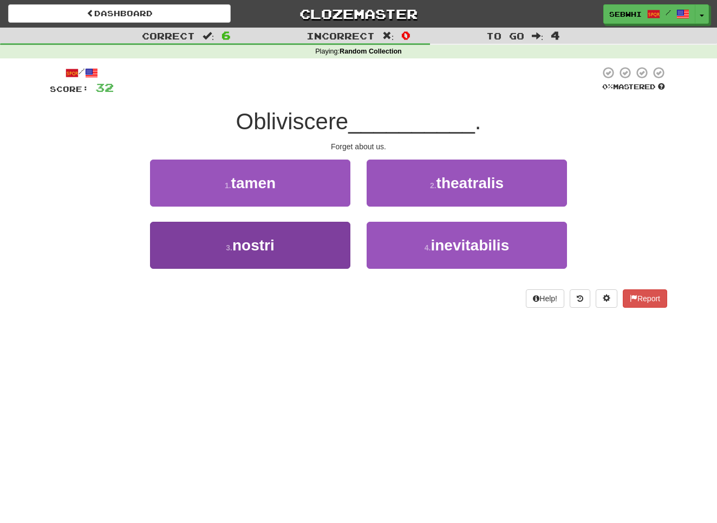
click at [253, 244] on span "nostri" at bounding box center [253, 245] width 42 height 17
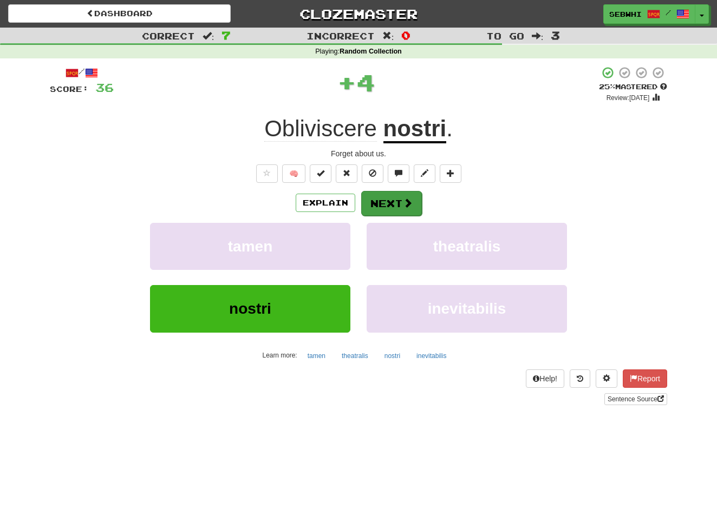
click at [400, 200] on button "Next" at bounding box center [391, 203] width 61 height 25
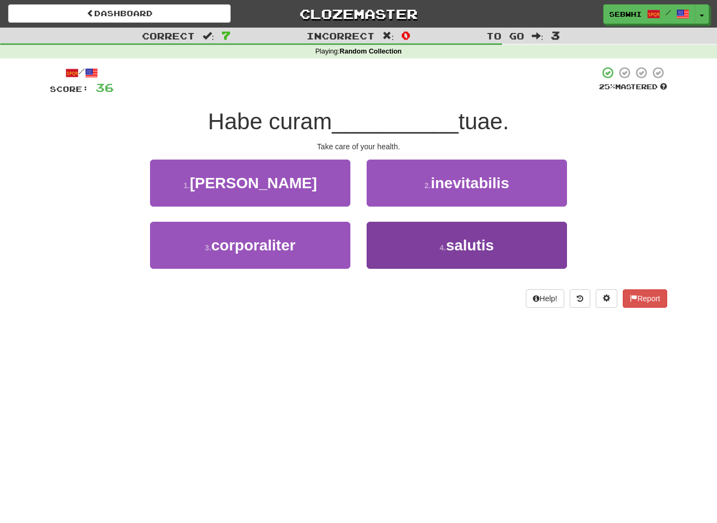
click at [473, 246] on span "salutis" at bounding box center [469, 245] width 48 height 17
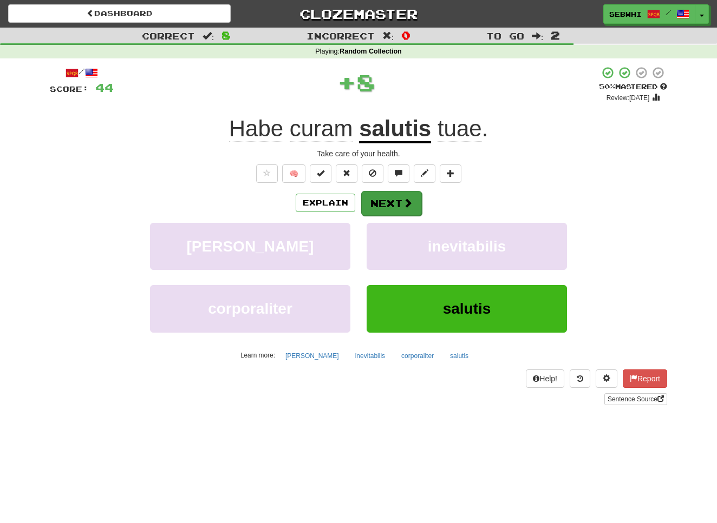
click at [403, 202] on span at bounding box center [408, 203] width 10 height 10
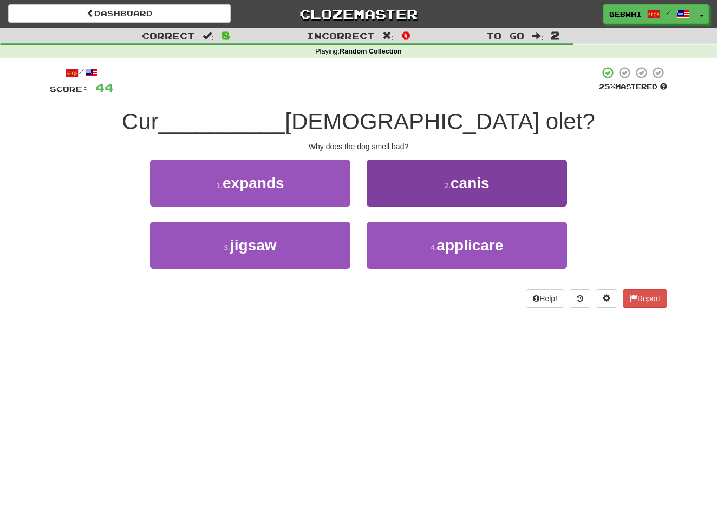
click at [467, 180] on span "canis" at bounding box center [469, 183] width 39 height 17
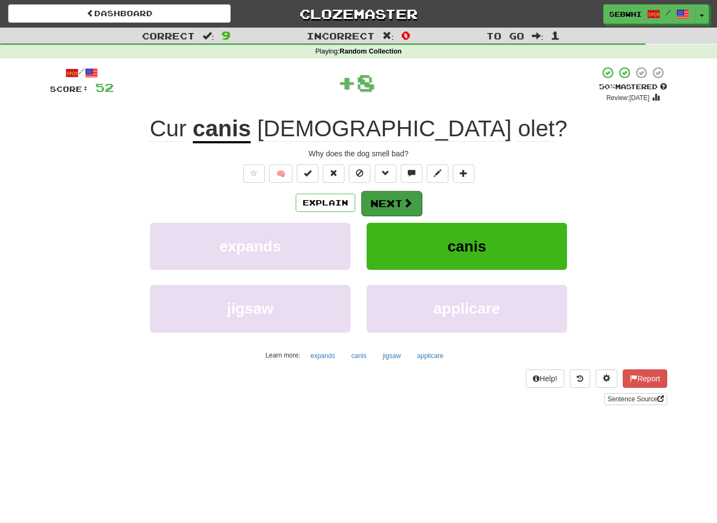
click at [404, 201] on span at bounding box center [408, 203] width 10 height 10
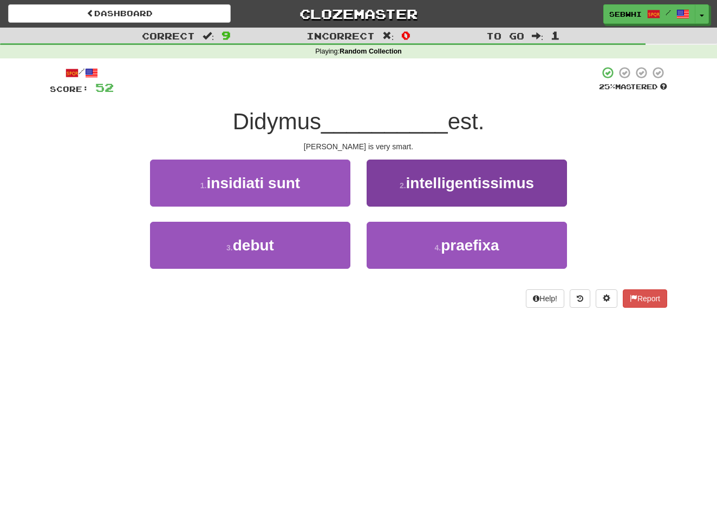
click at [462, 179] on span "intelligentissimus" at bounding box center [470, 183] width 128 height 17
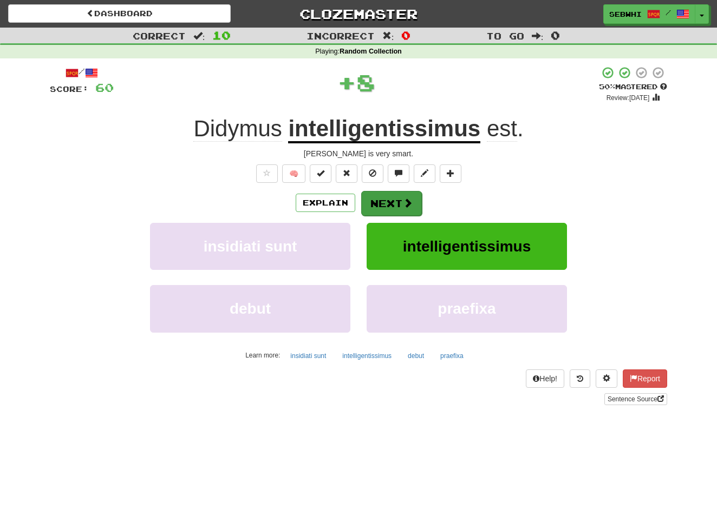
click at [406, 200] on span at bounding box center [408, 203] width 10 height 10
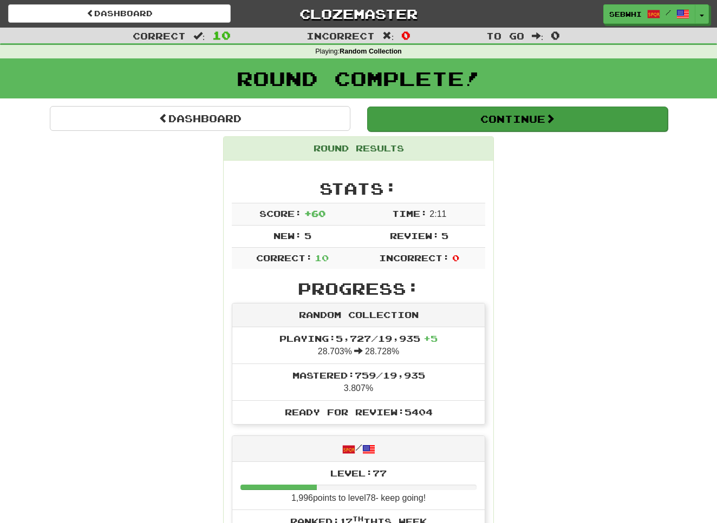
click at [536, 120] on button "Continue" at bounding box center [517, 119] width 300 height 25
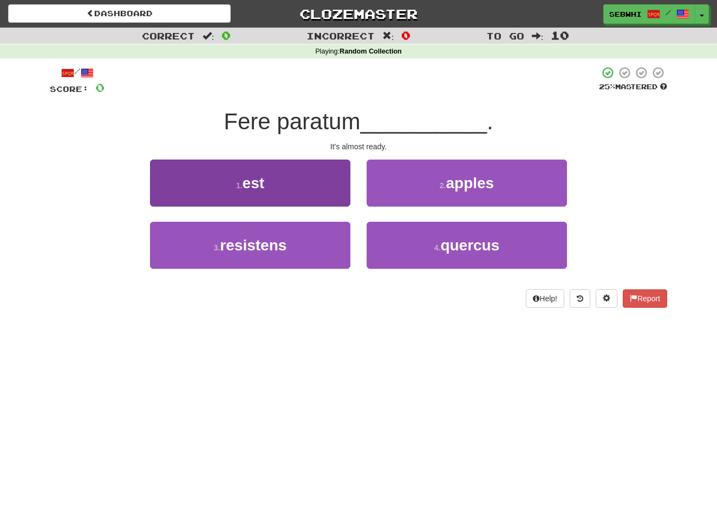
click at [252, 180] on span "est" at bounding box center [253, 183] width 22 height 17
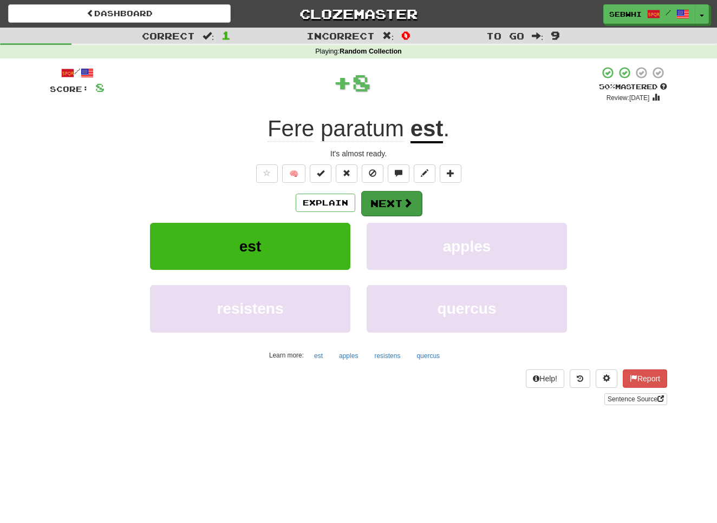
click at [384, 198] on button "Next" at bounding box center [391, 203] width 61 height 25
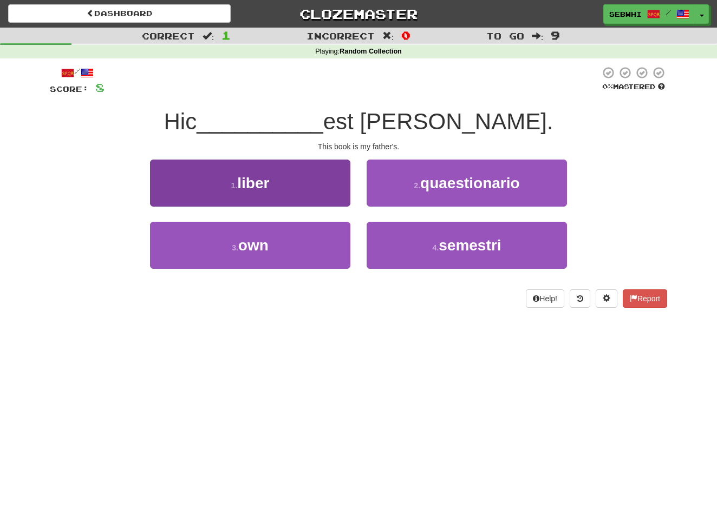
click at [261, 182] on span "liber" at bounding box center [253, 183] width 32 height 17
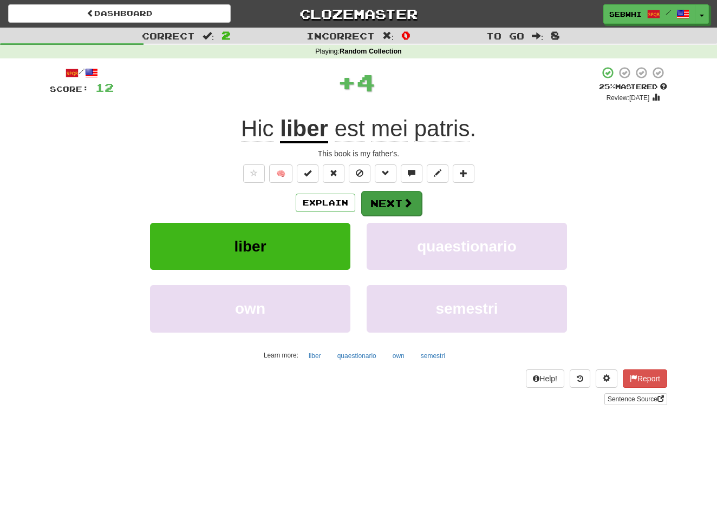
click at [396, 196] on button "Next" at bounding box center [391, 203] width 61 height 25
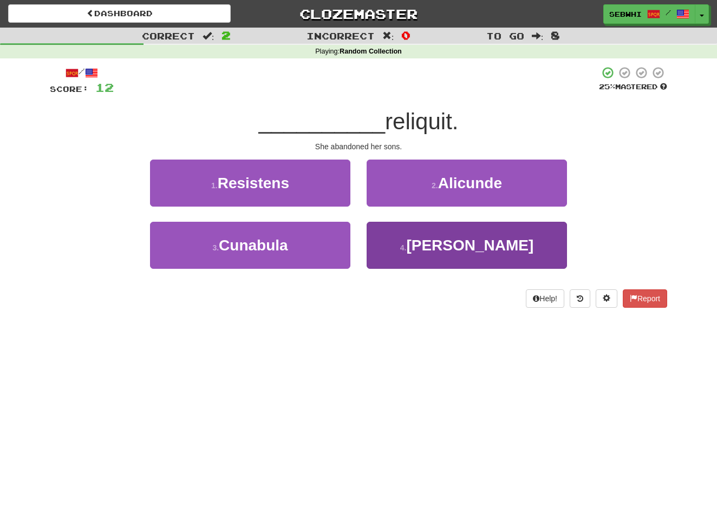
click at [474, 248] on span "[PERSON_NAME]" at bounding box center [469, 245] width 127 height 17
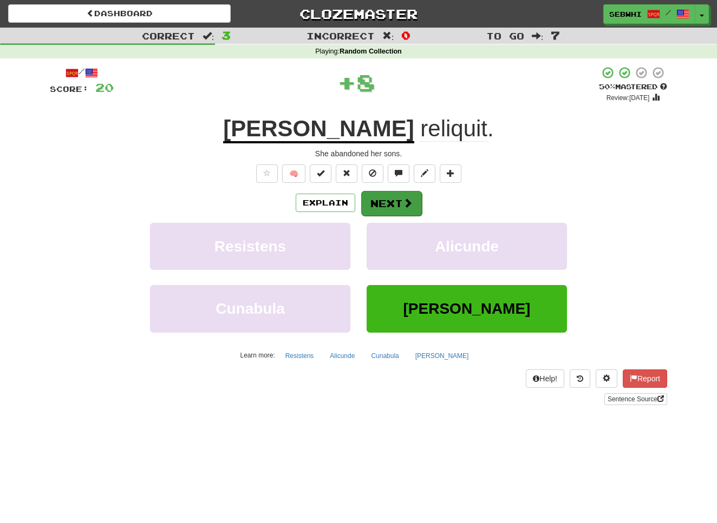
click at [403, 200] on span at bounding box center [408, 203] width 10 height 10
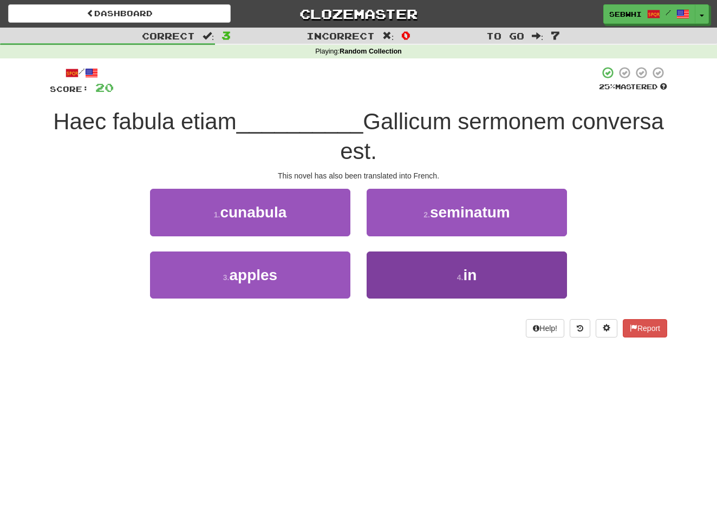
click at [473, 273] on span "in" at bounding box center [470, 275] width 14 height 17
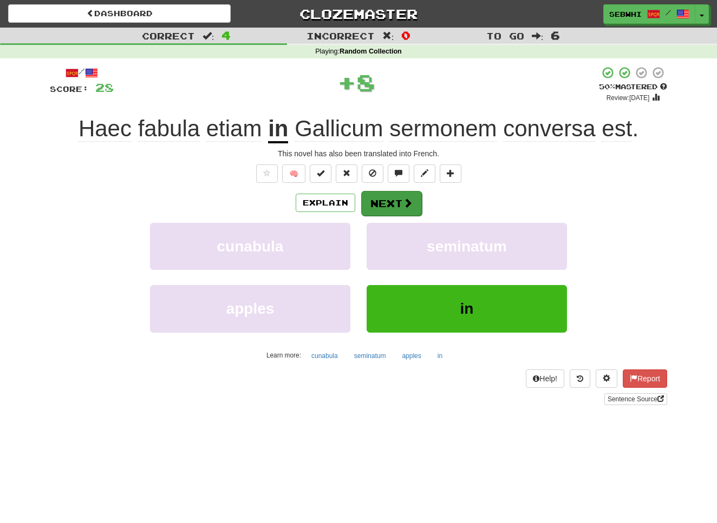
click at [385, 207] on button "Next" at bounding box center [391, 203] width 61 height 25
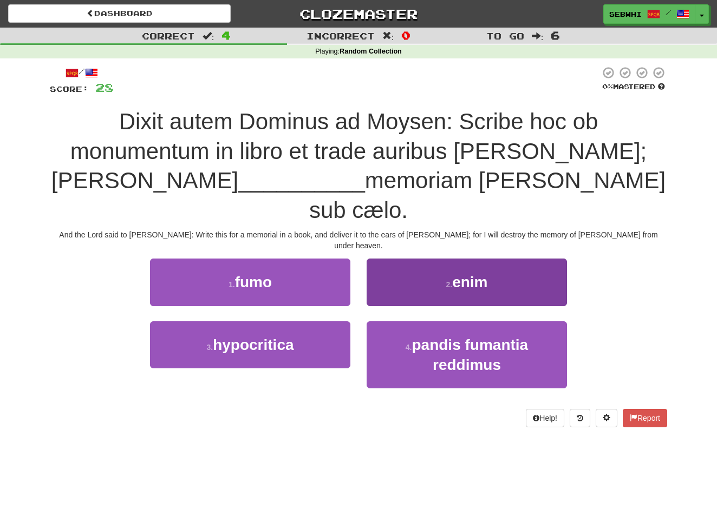
click at [478, 274] on span "enim" at bounding box center [469, 282] width 35 height 17
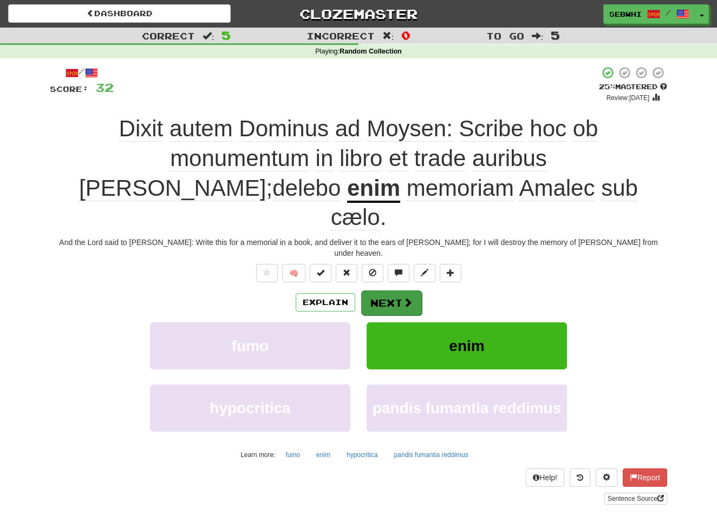
click at [403, 298] on span at bounding box center [408, 303] width 10 height 10
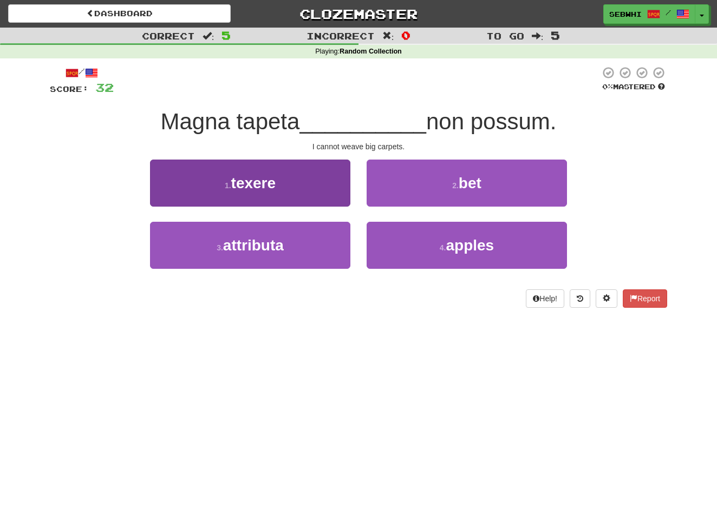
click at [252, 182] on span "texere" at bounding box center [253, 183] width 45 height 17
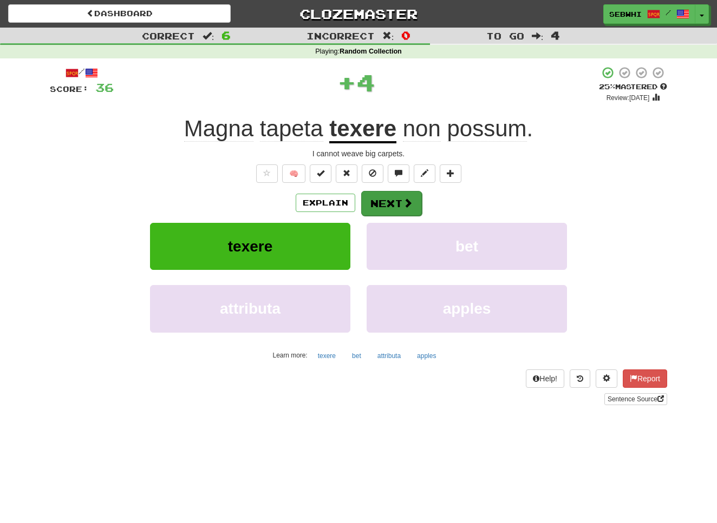
click at [389, 204] on button "Next" at bounding box center [391, 203] width 61 height 25
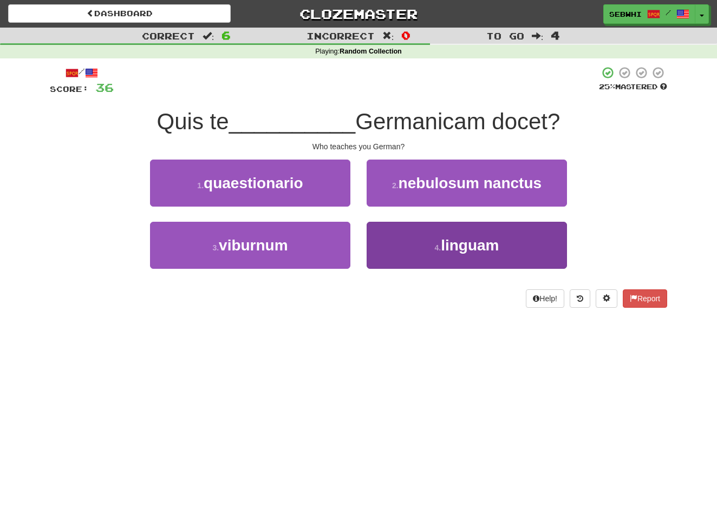
click at [467, 247] on span "linguam" at bounding box center [470, 245] width 58 height 17
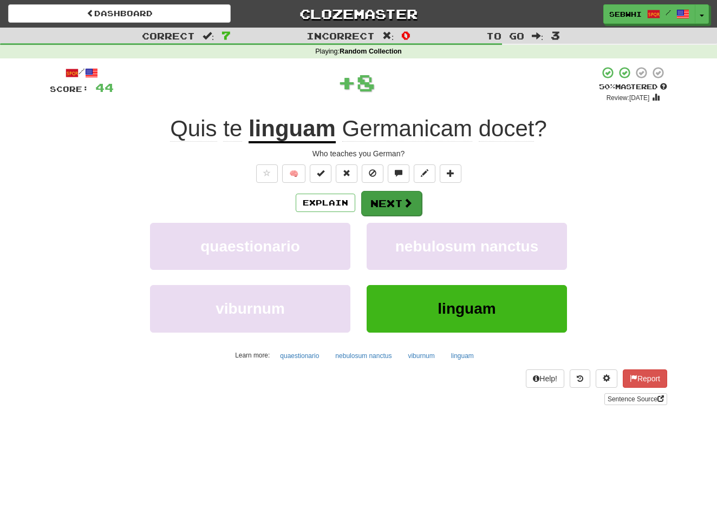
click at [396, 198] on button "Next" at bounding box center [391, 203] width 61 height 25
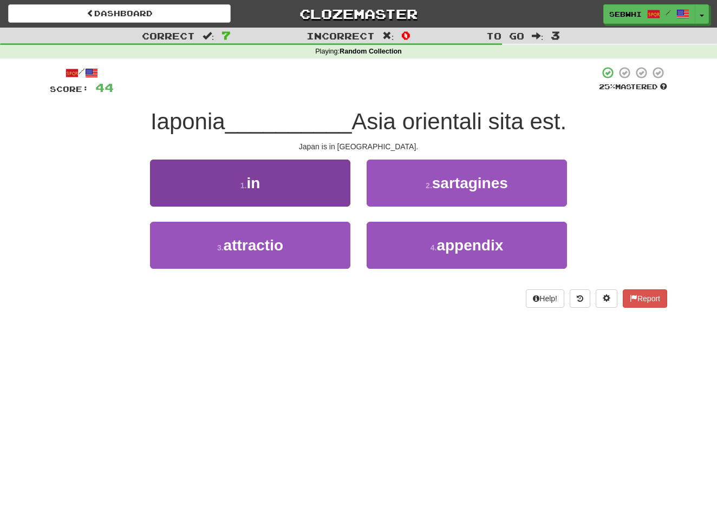
click at [252, 185] on span "in" at bounding box center [253, 183] width 14 height 17
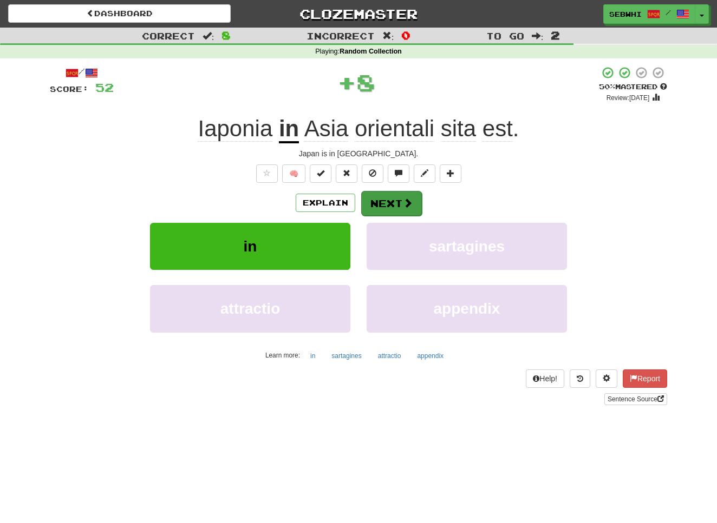
click at [392, 201] on button "Next" at bounding box center [391, 203] width 61 height 25
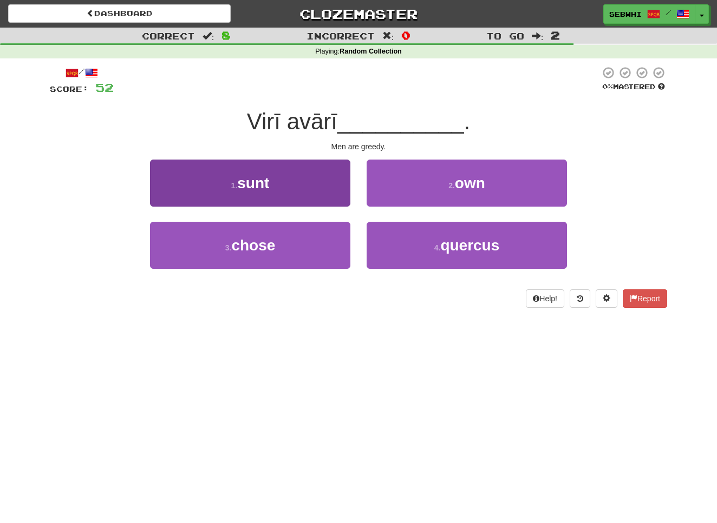
click at [257, 183] on span "sunt" at bounding box center [253, 183] width 32 height 17
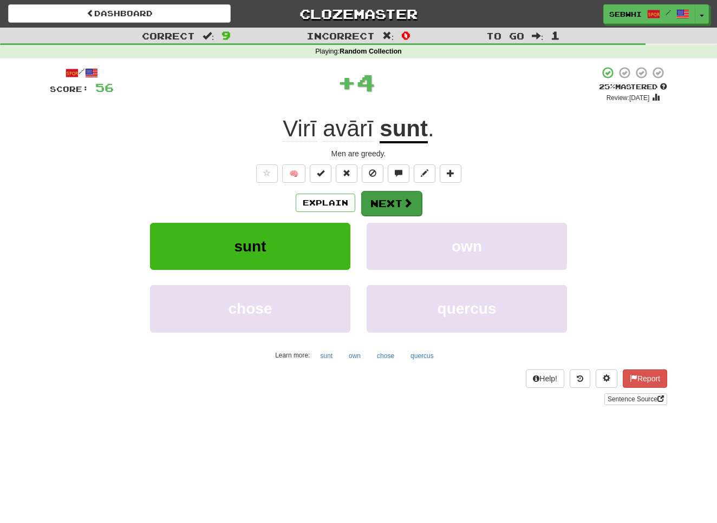
click at [388, 196] on button "Next" at bounding box center [391, 203] width 61 height 25
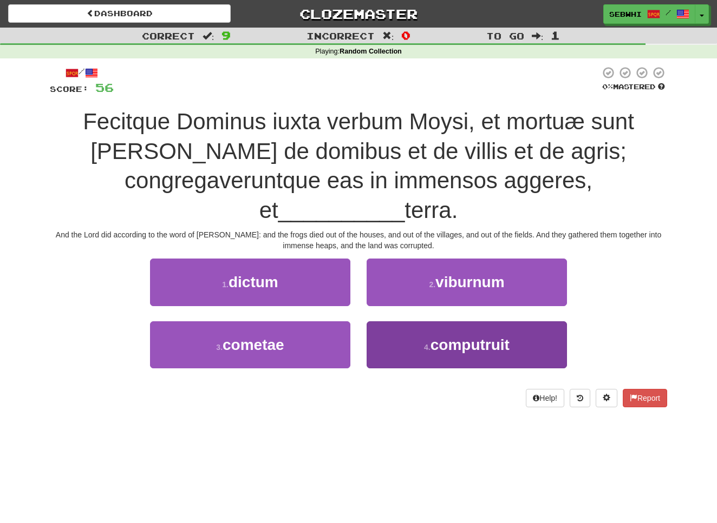
click at [473, 337] on span "computruit" at bounding box center [469, 345] width 79 height 17
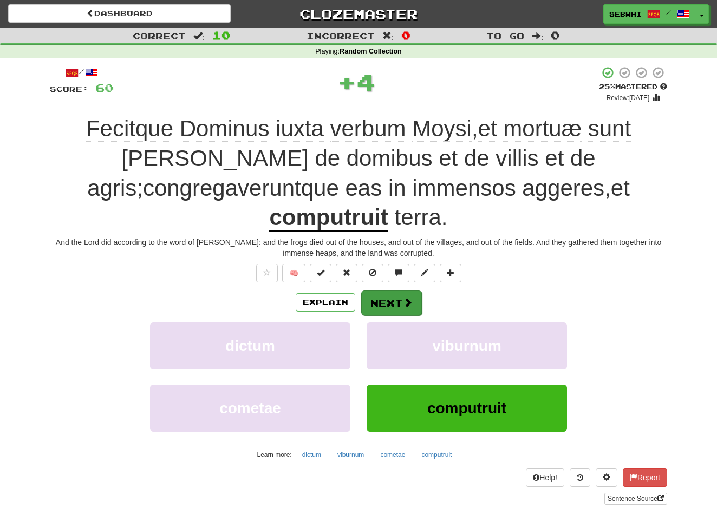
click at [403, 298] on span at bounding box center [408, 303] width 10 height 10
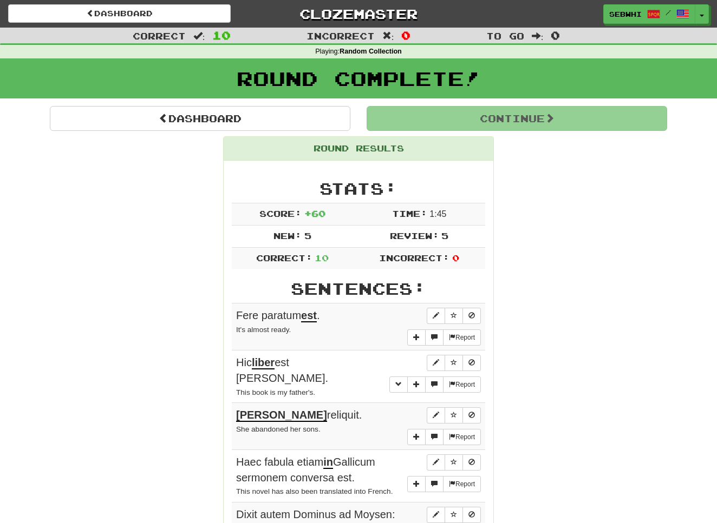
click at [463, 237] on td "Review: 5" at bounding box center [419, 236] width 132 height 22
